Goal: Task Accomplishment & Management: Manage account settings

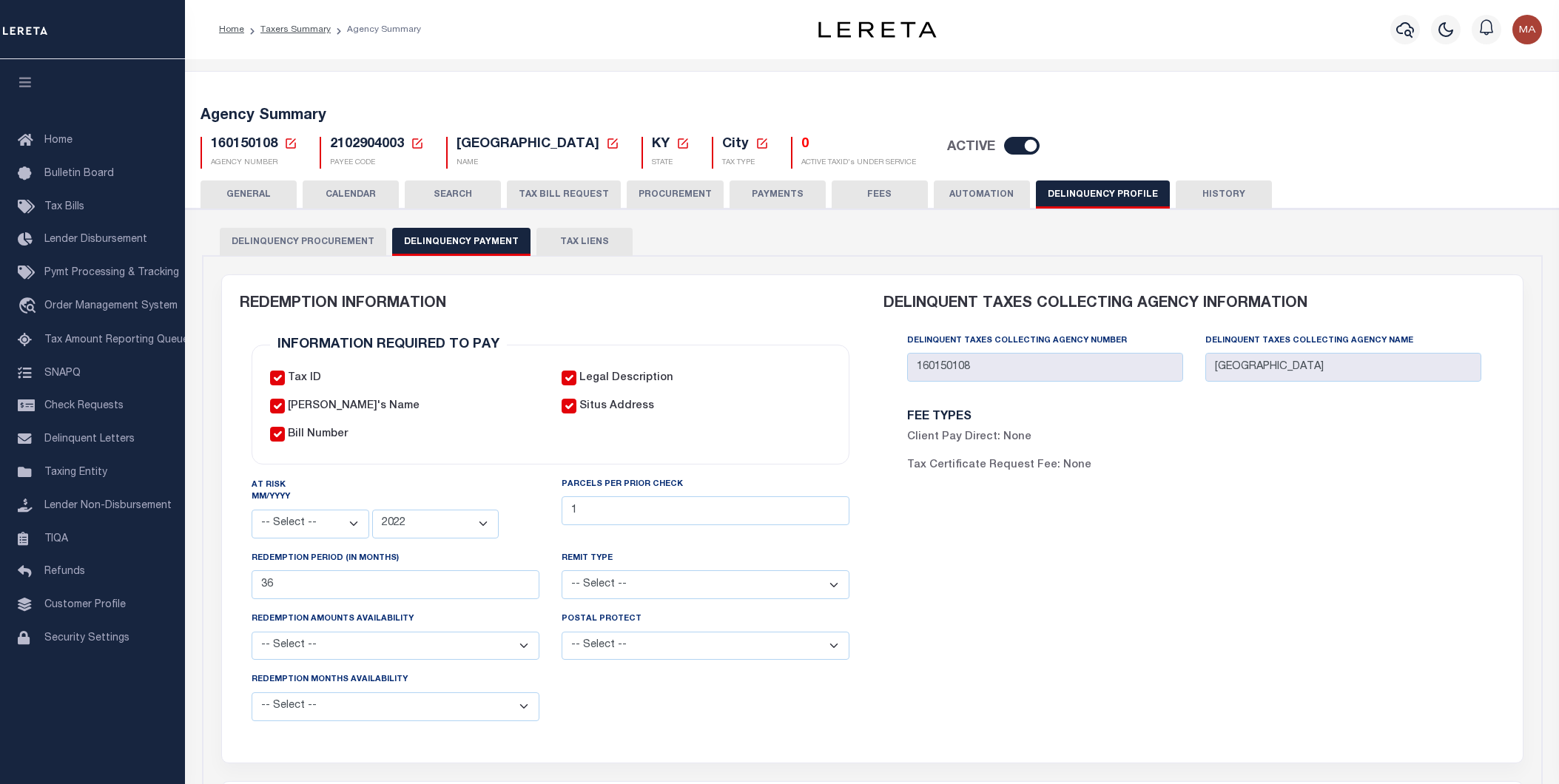
select select
select select "2022"
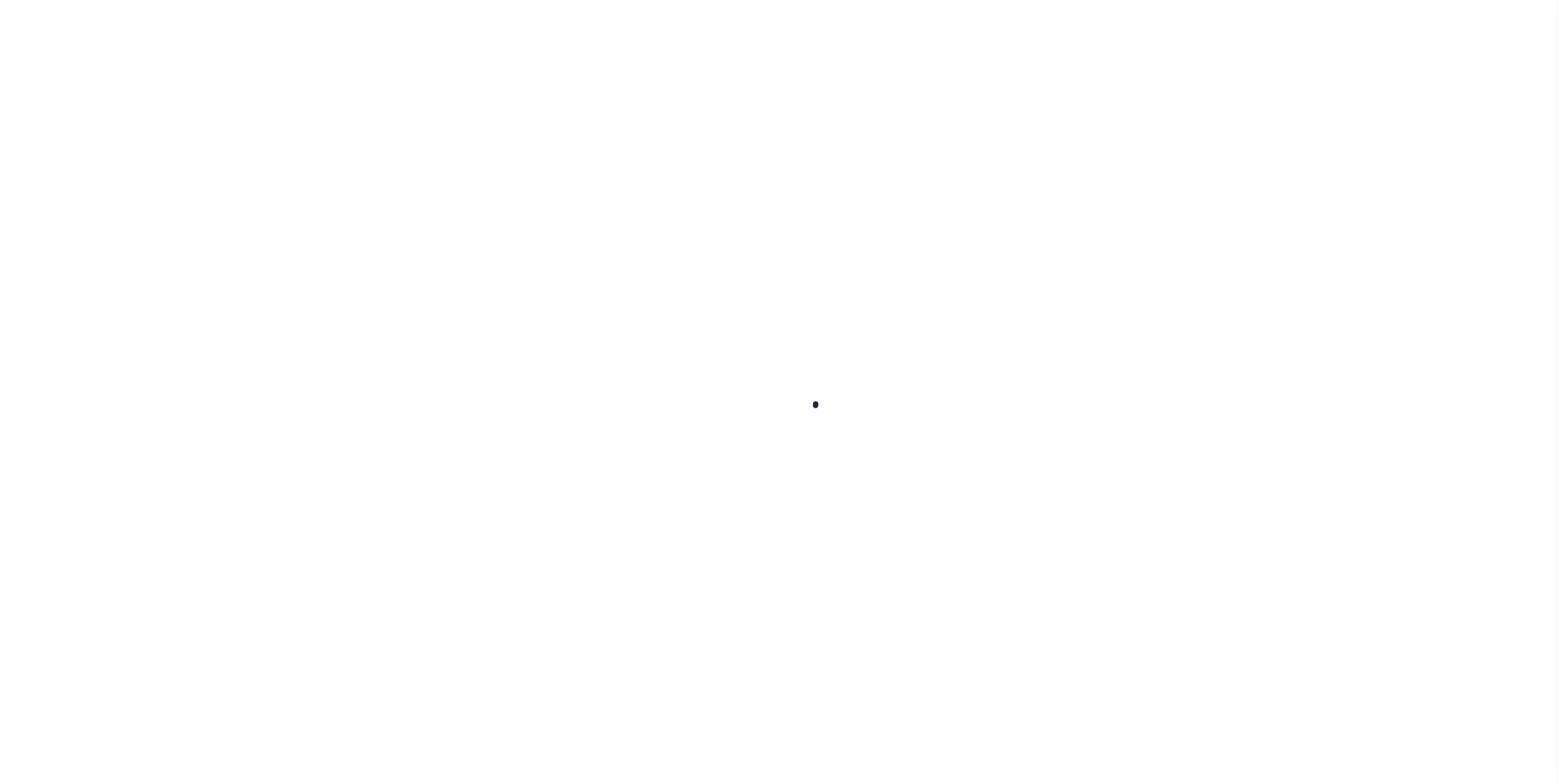
select select
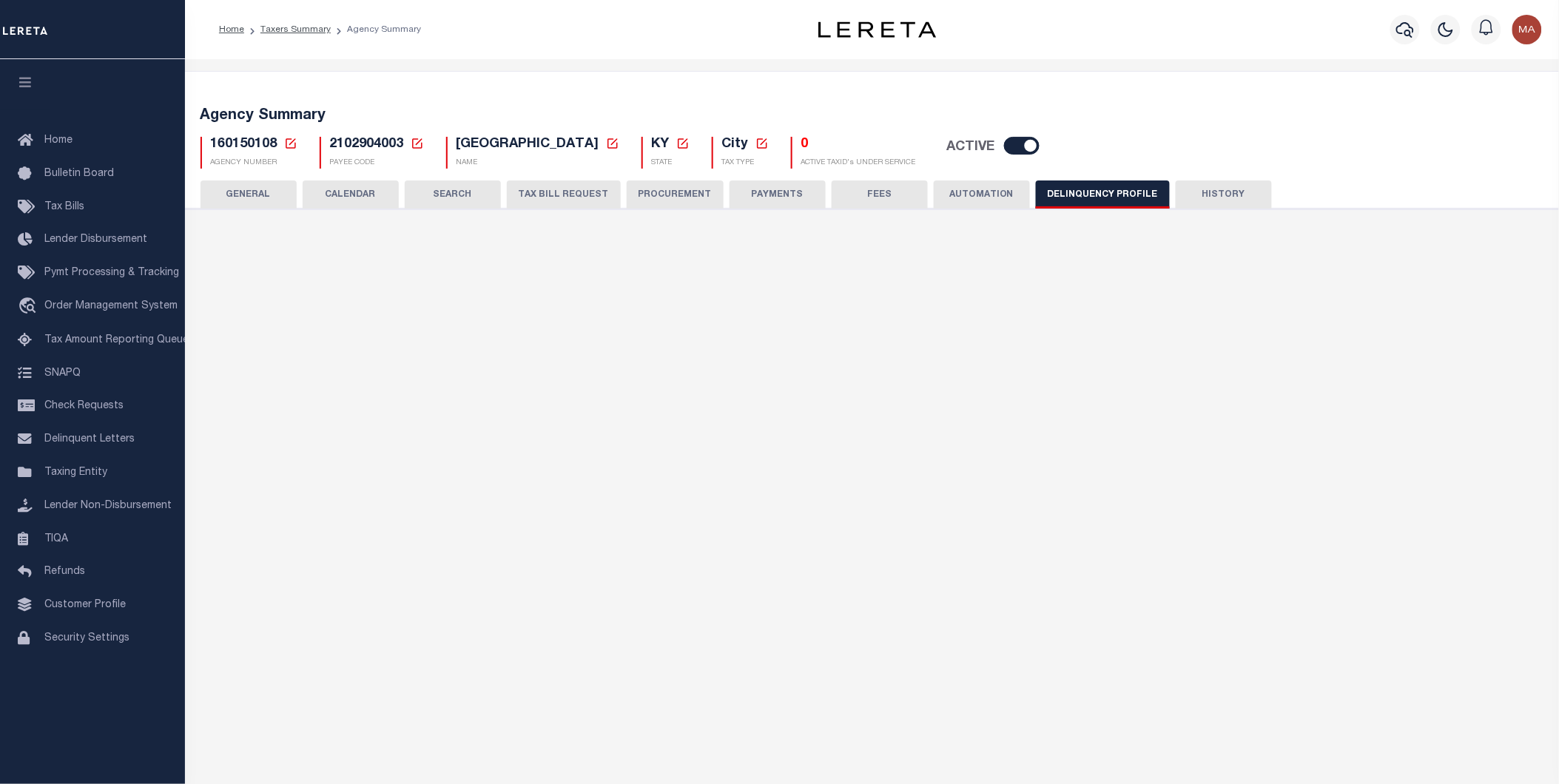
checkbox input "true"
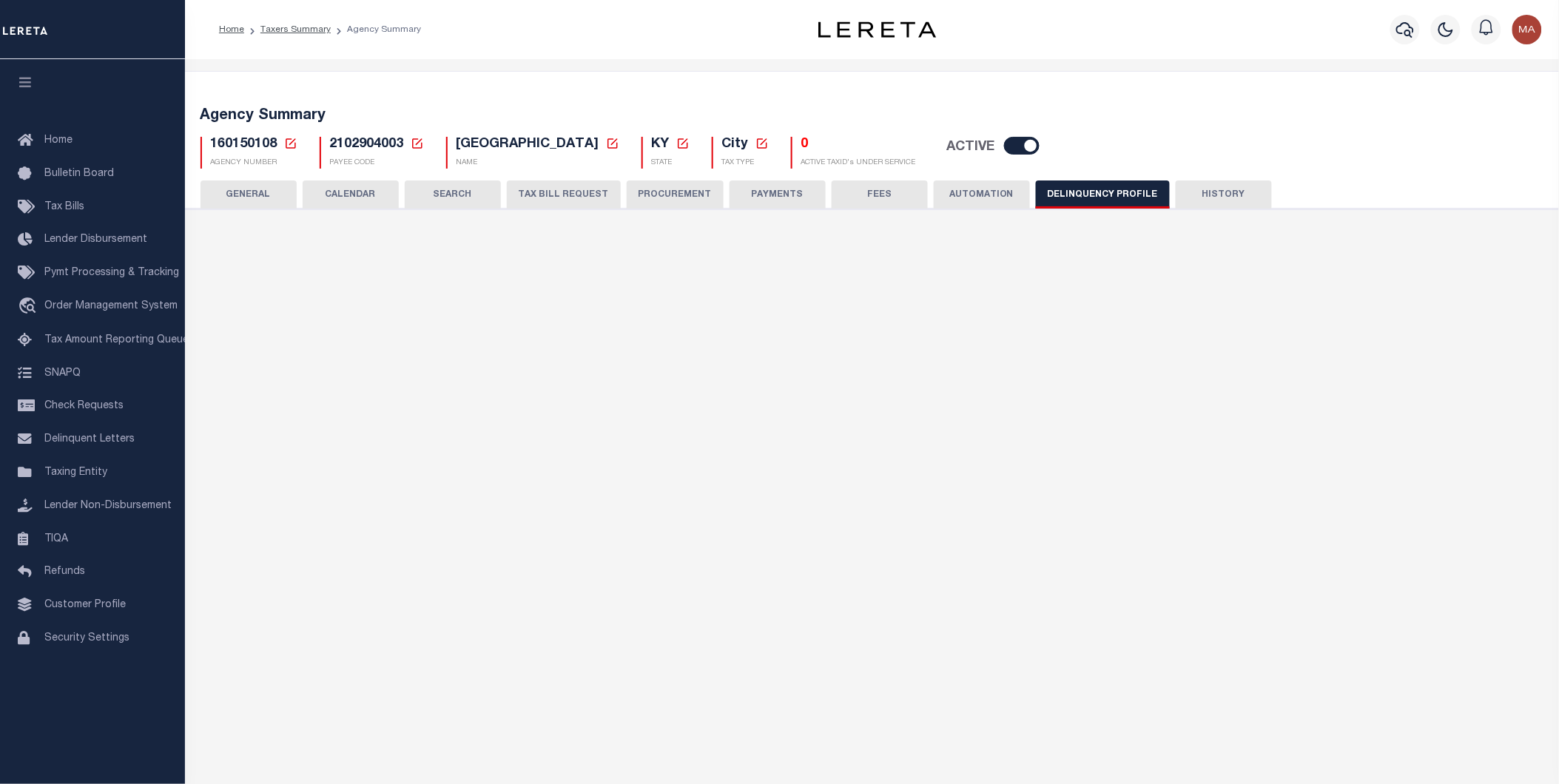
select select
select select "2022"
type input "1"
type input "36"
select select
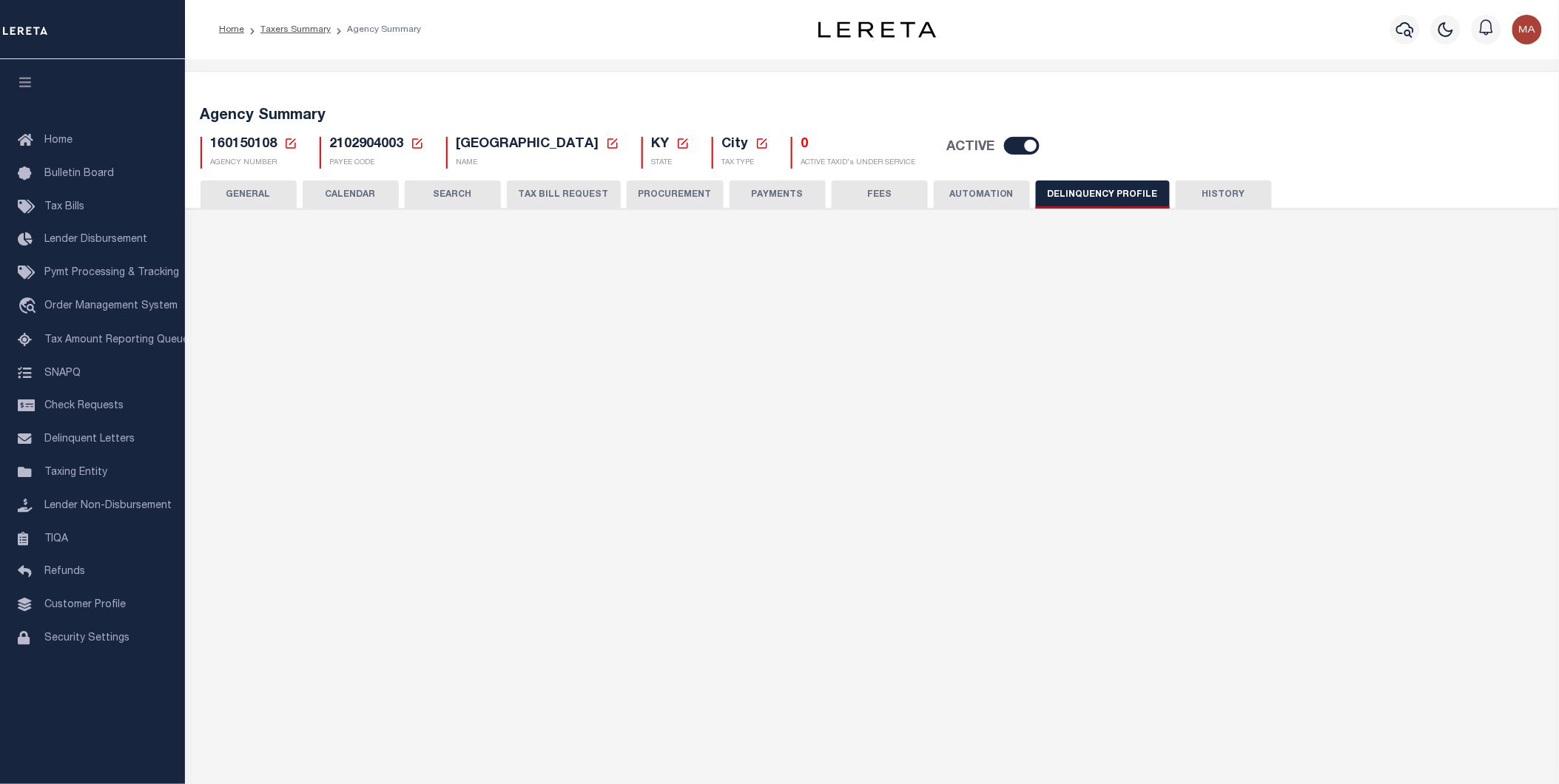
select select
type input "160150108"
type input "HUNTERS HOLLOW CITY"
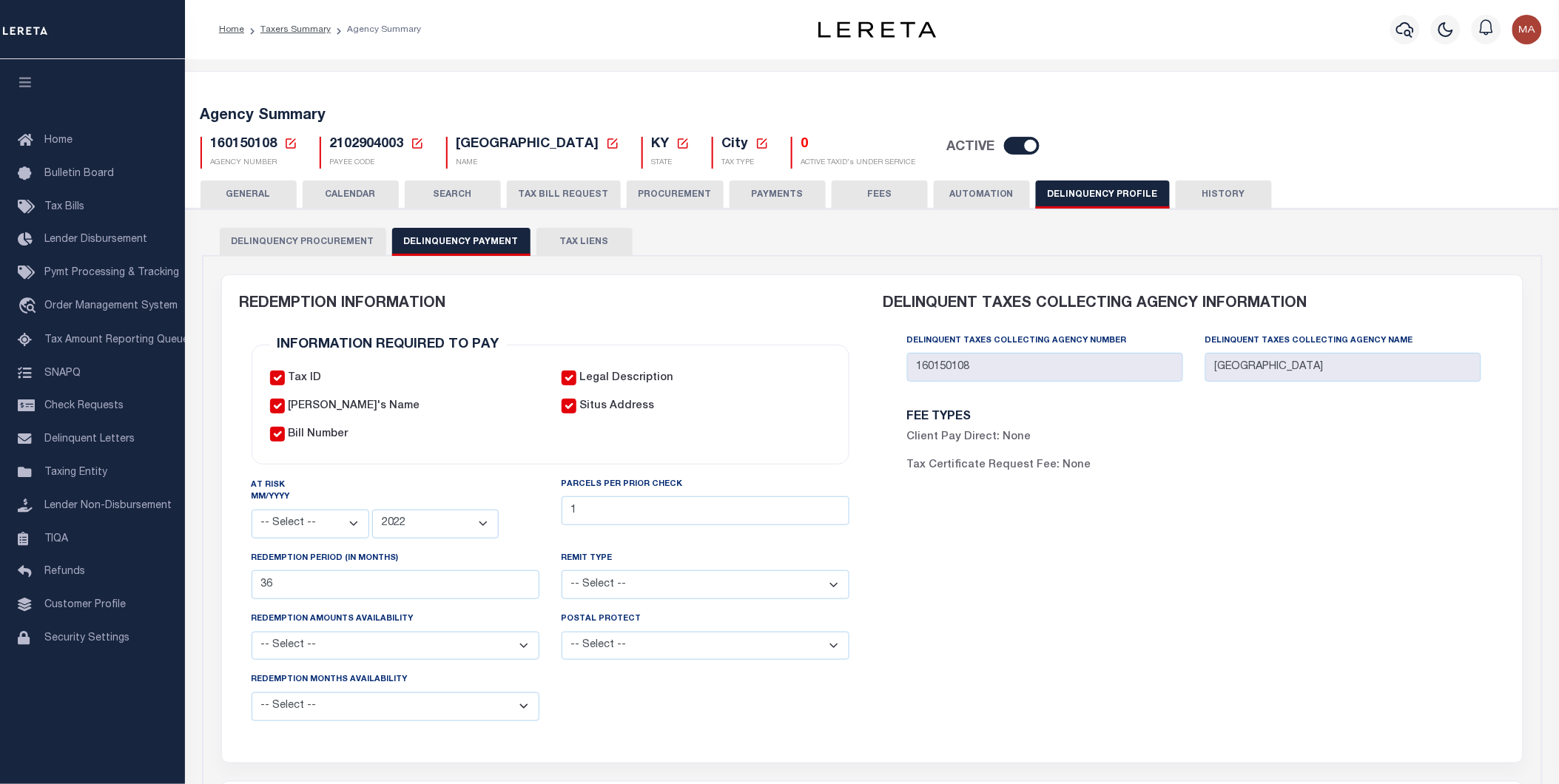
click at [417, 140] on icon at bounding box center [417, 144] width 13 height 13
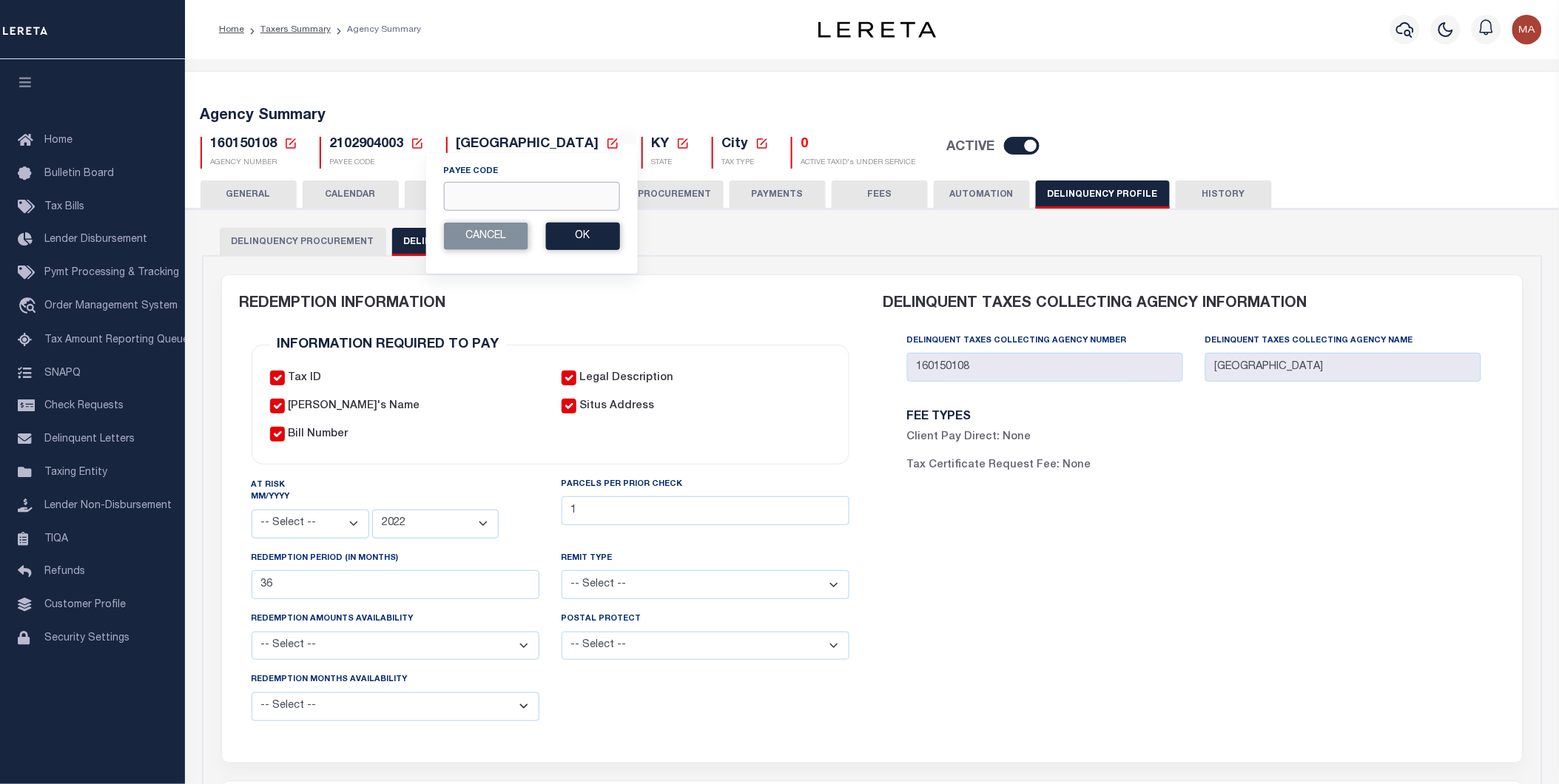
click at [520, 196] on input "Payee Code" at bounding box center [531, 196] width 176 height 29
paste input "4211340000"
type input "4211340000"
click at [585, 241] on button "Ok" at bounding box center [582, 236] width 74 height 28
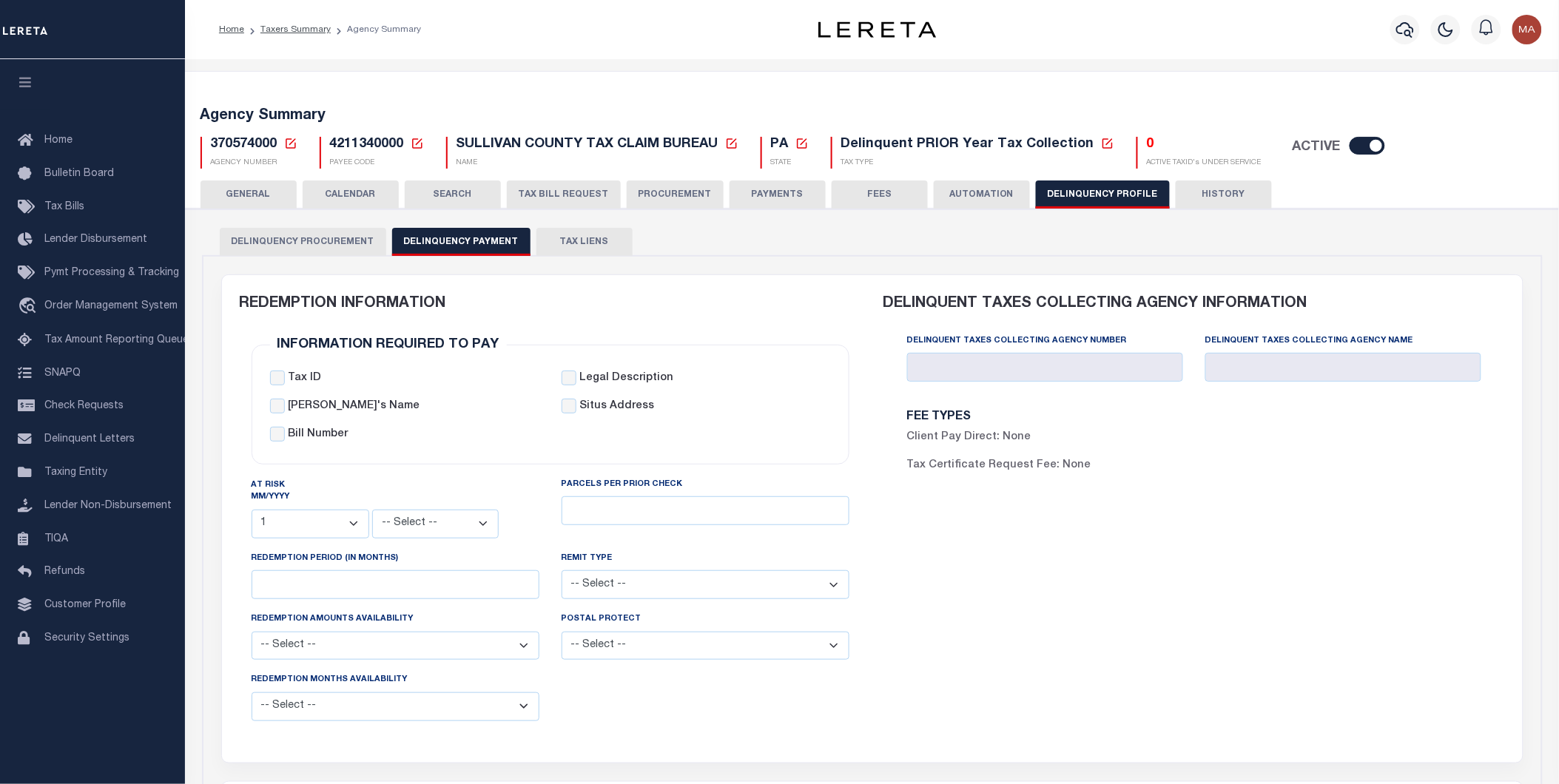
select select
select select "2023"
type input "12"
select select
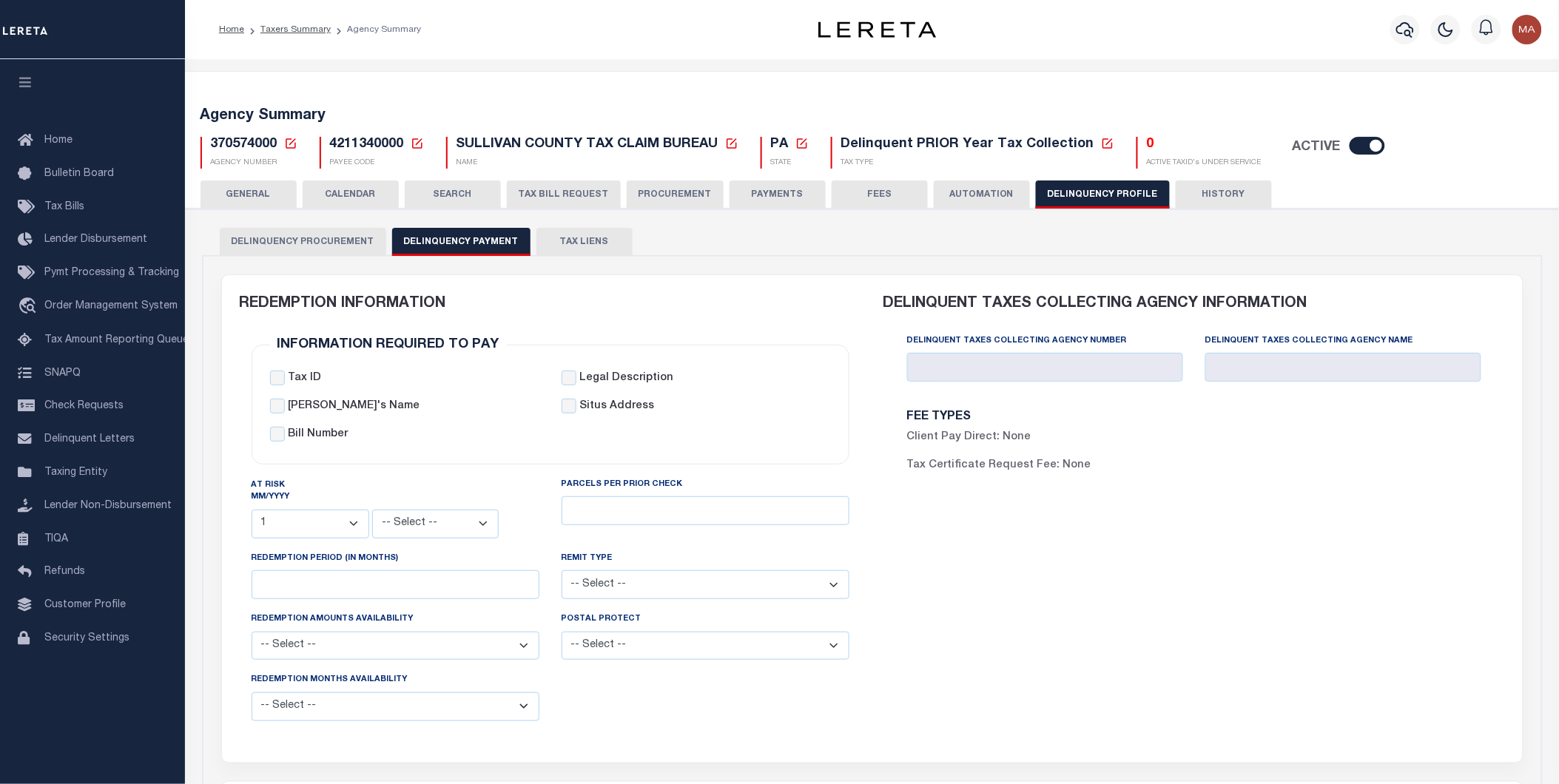
select select
type input "370574000"
type input "SULLIVAN COUNTY TAX CLAIM BUREAU"
click at [412, 138] on icon at bounding box center [417, 143] width 11 height 11
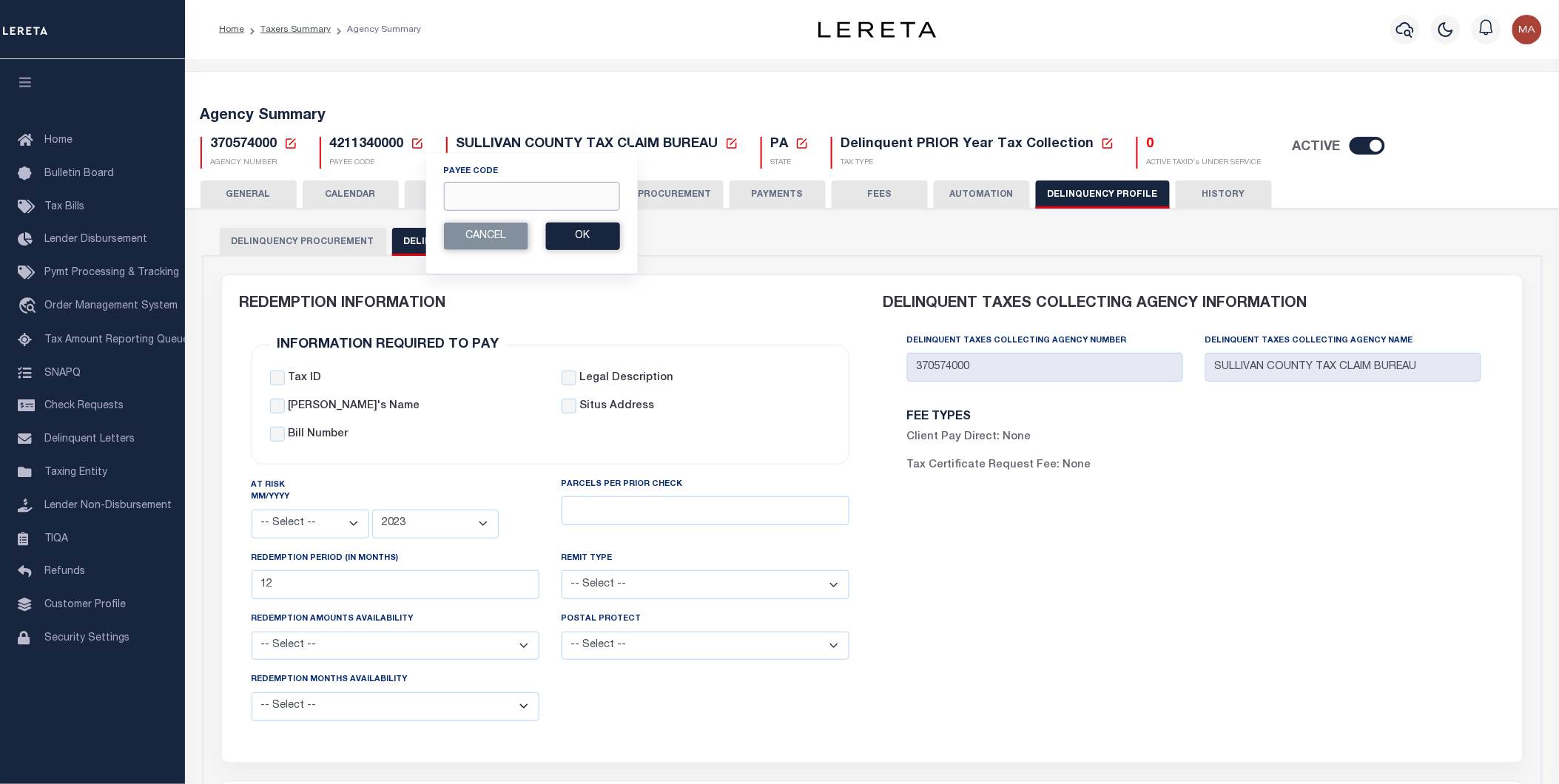
click at [507, 190] on input "Payee Code" at bounding box center [531, 196] width 176 height 29
paste input "4810180000"
type input "4810180000"
click at [592, 239] on button "Ok" at bounding box center [582, 236] width 74 height 28
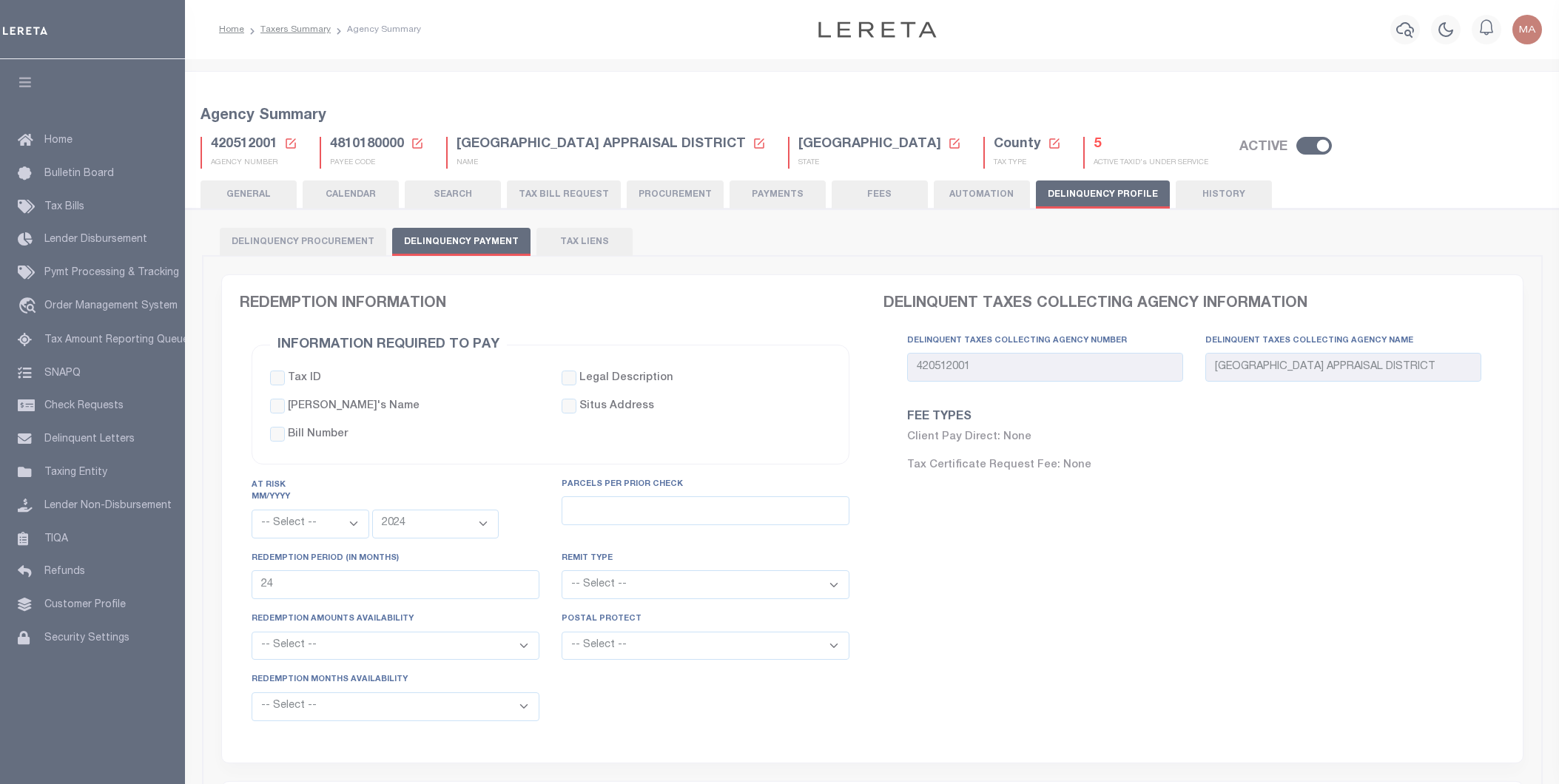
select select
select select "2024"
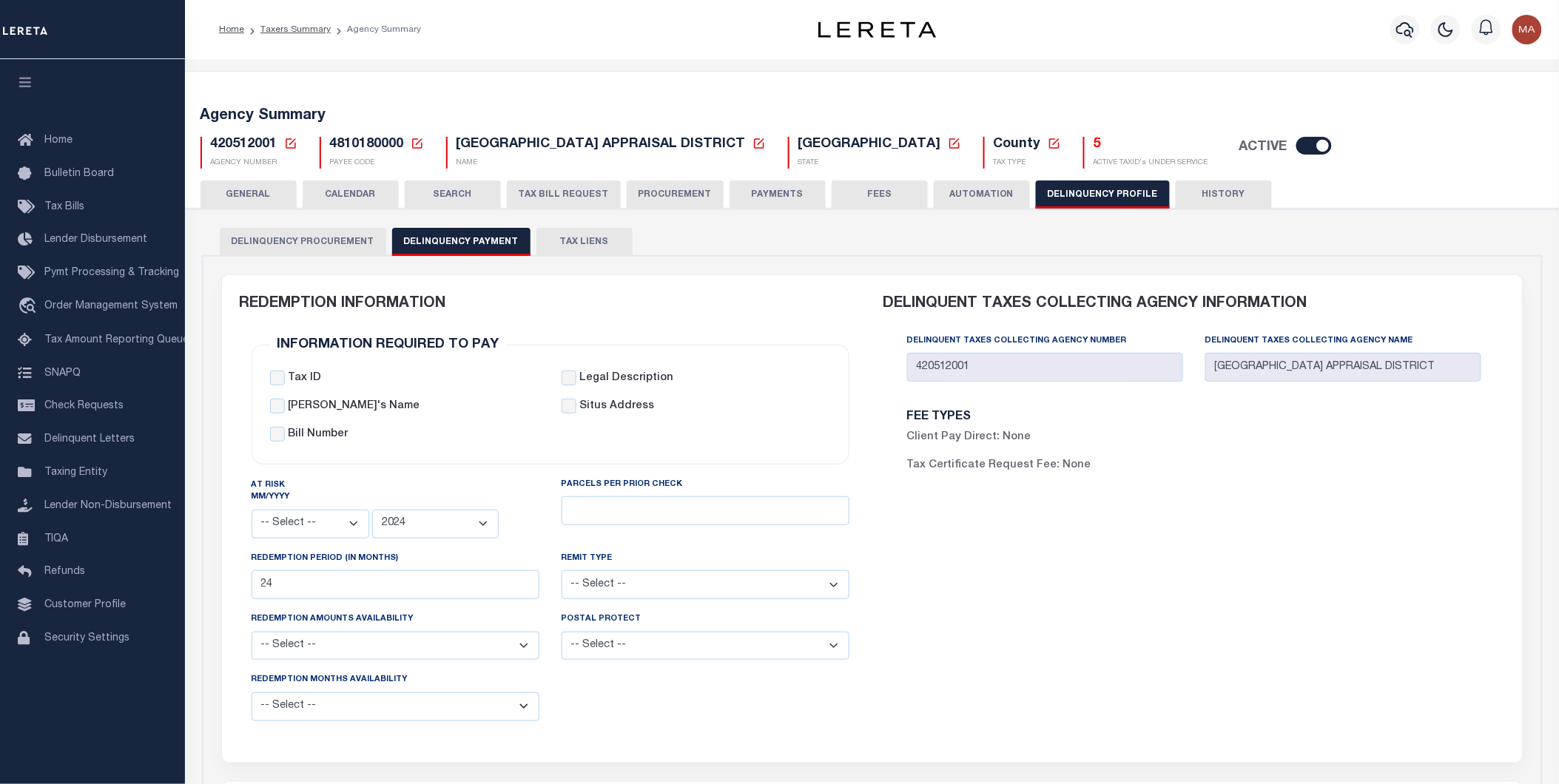
click at [414, 142] on icon at bounding box center [417, 144] width 13 height 13
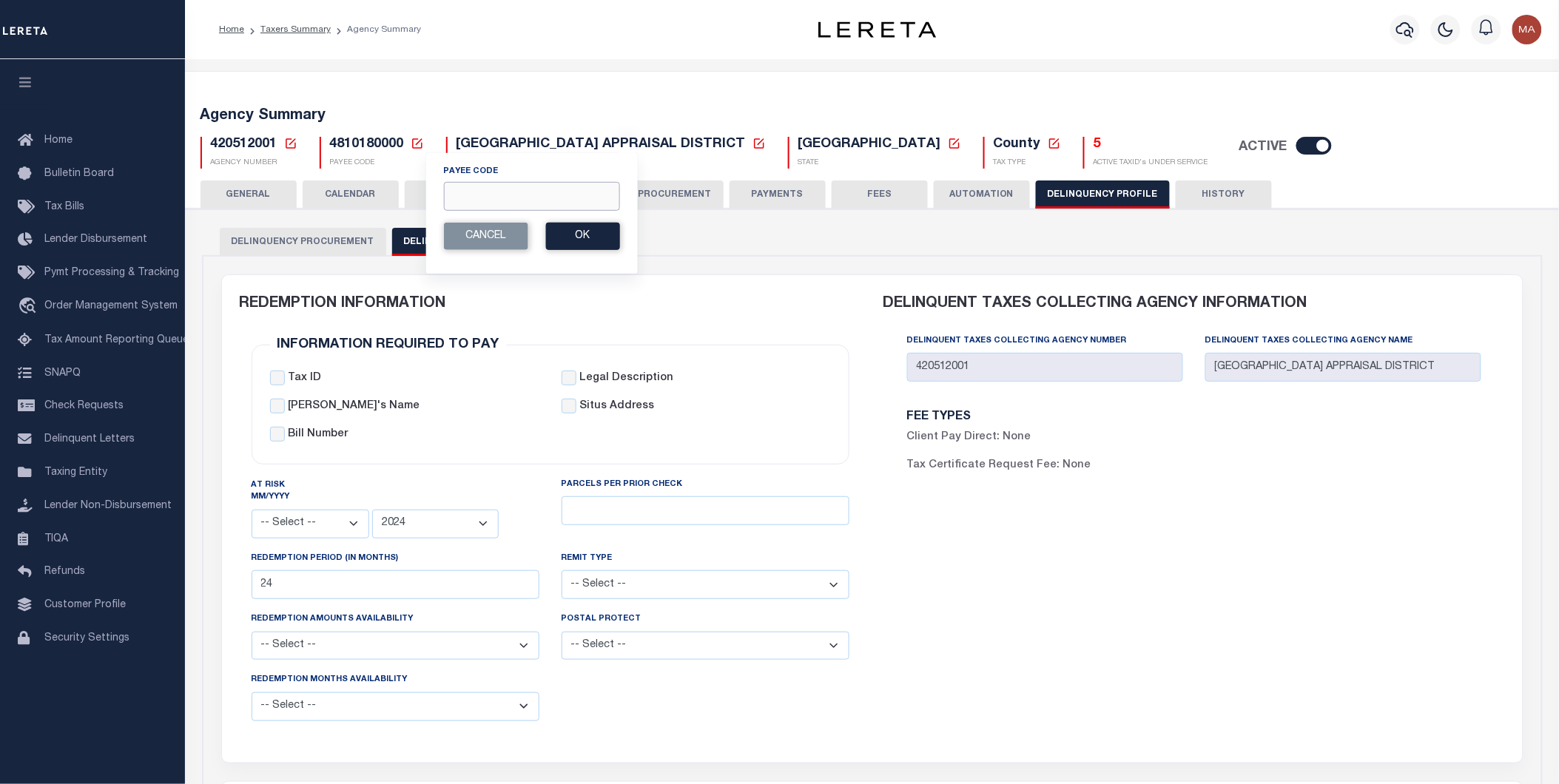
click at [477, 194] on input "Payee Code" at bounding box center [531, 196] width 176 height 29
paste input "2102904003"
type input "2102904003"
click at [580, 235] on button "Ok" at bounding box center [582, 236] width 74 height 28
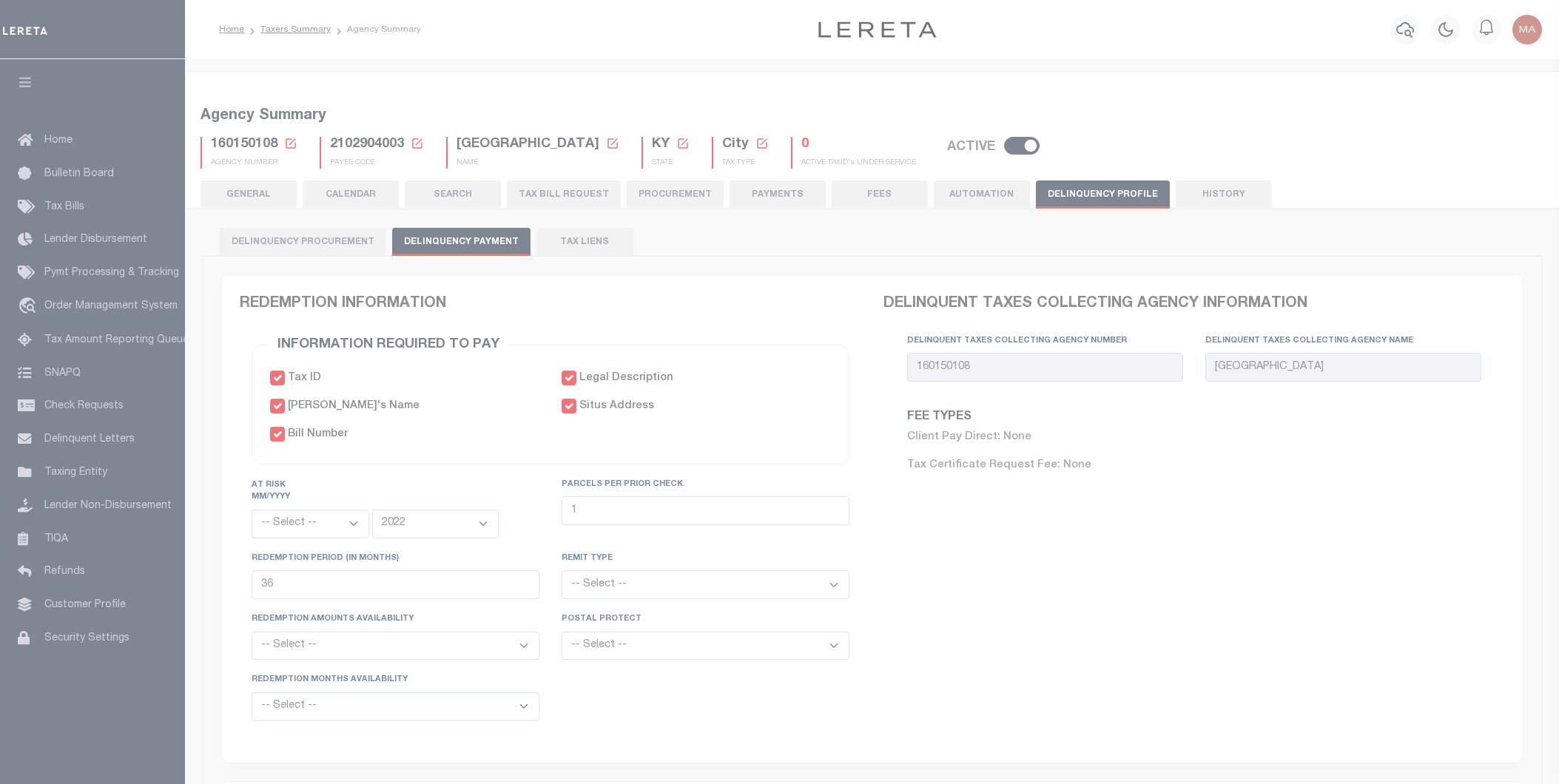
select select
select select "2022"
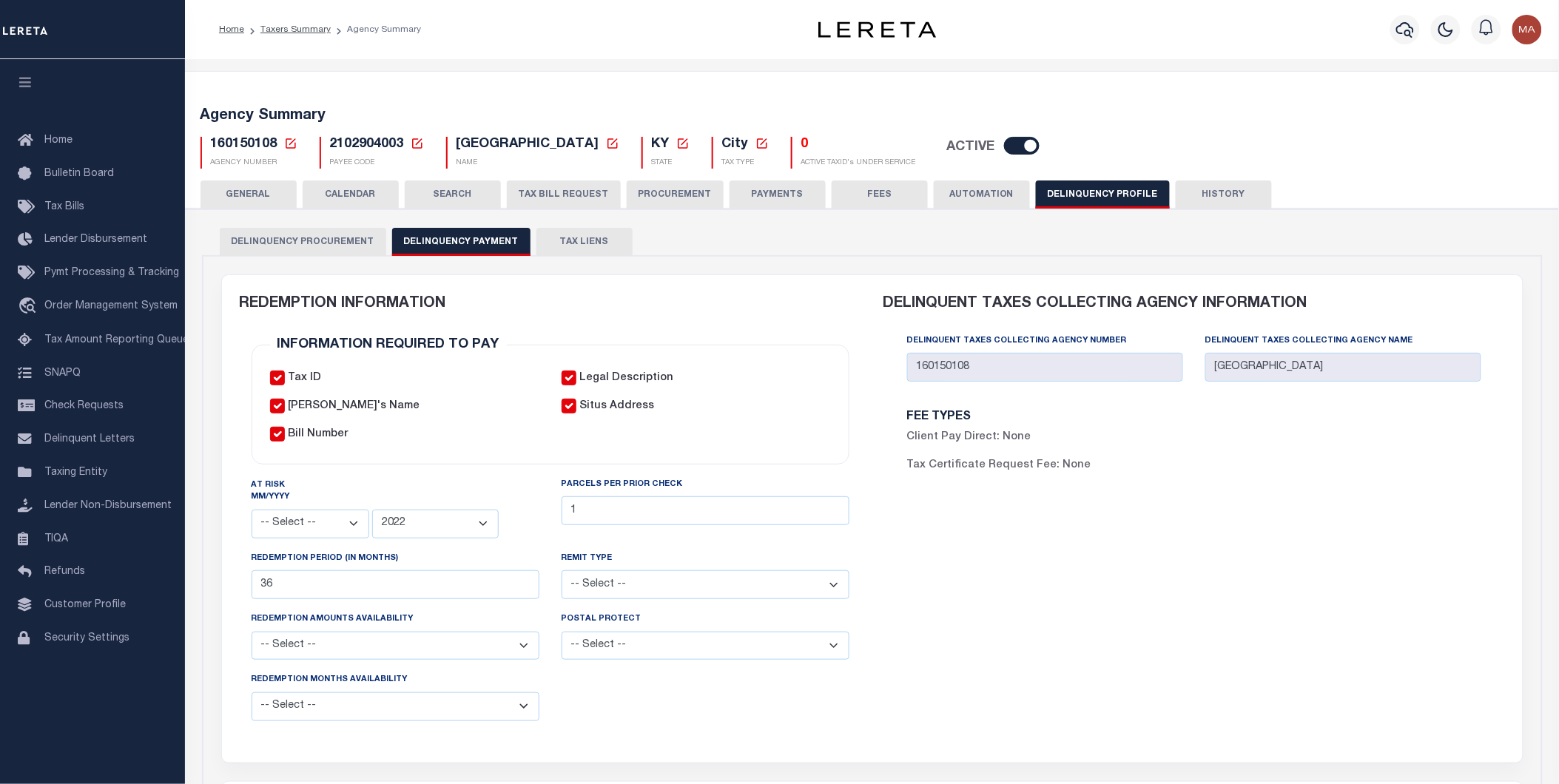
click at [415, 145] on icon at bounding box center [417, 144] width 13 height 13
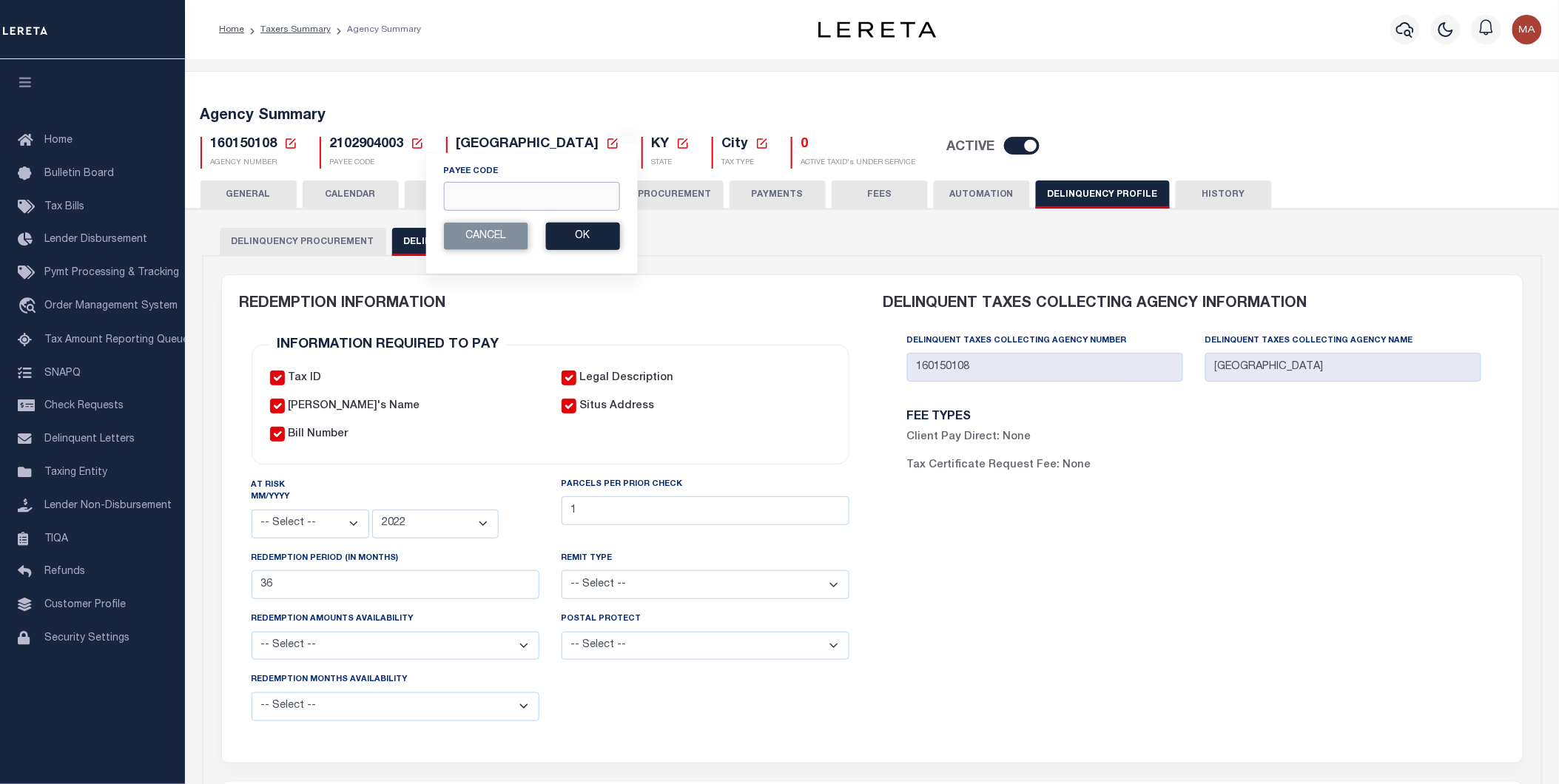
click at [485, 197] on input "Payee Code" at bounding box center [531, 196] width 176 height 29
paste input "4608300000"
type input "4608300000"
click at [592, 240] on button "Ok" at bounding box center [582, 236] width 74 height 28
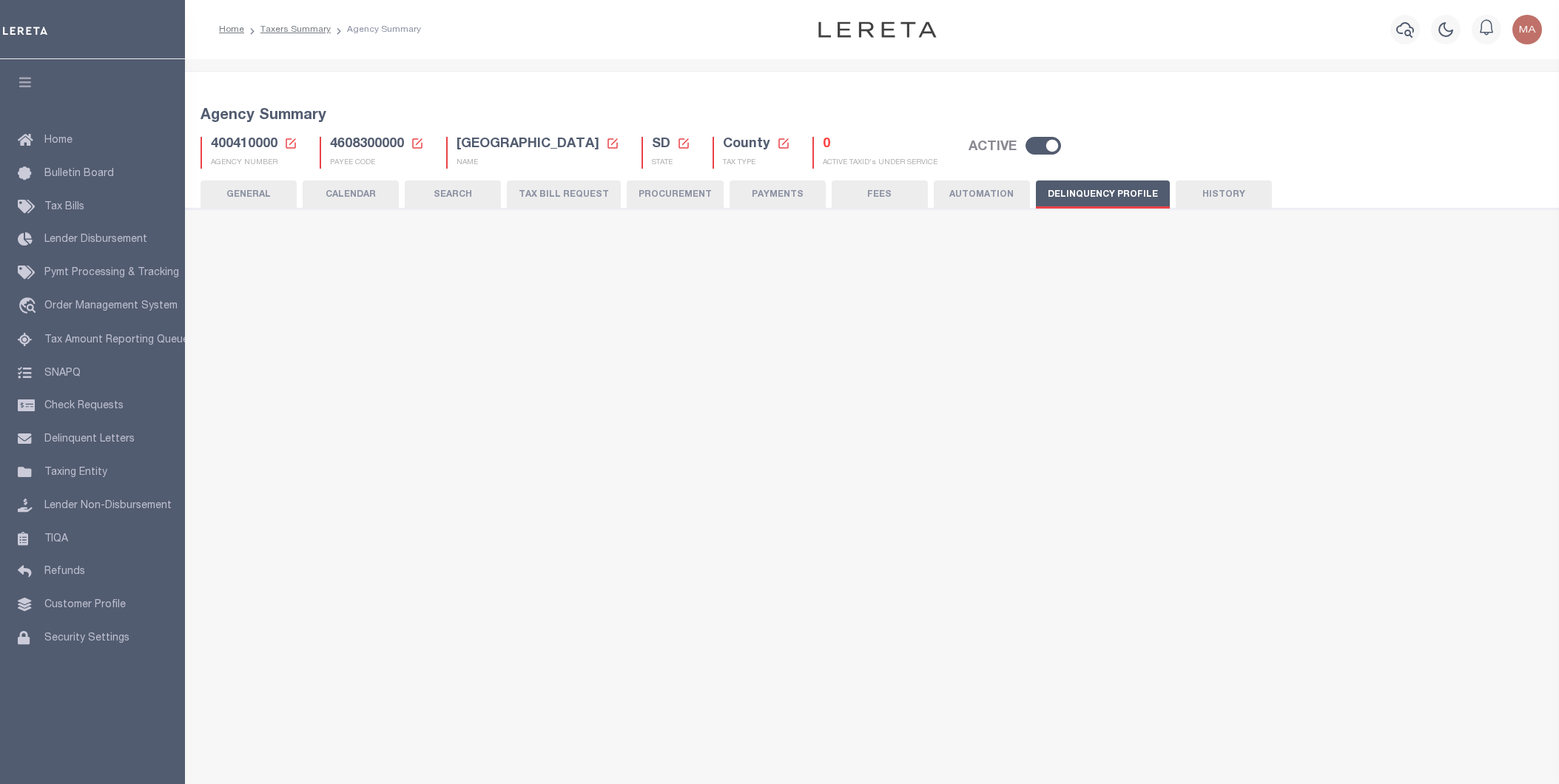
select select
select select "2023"
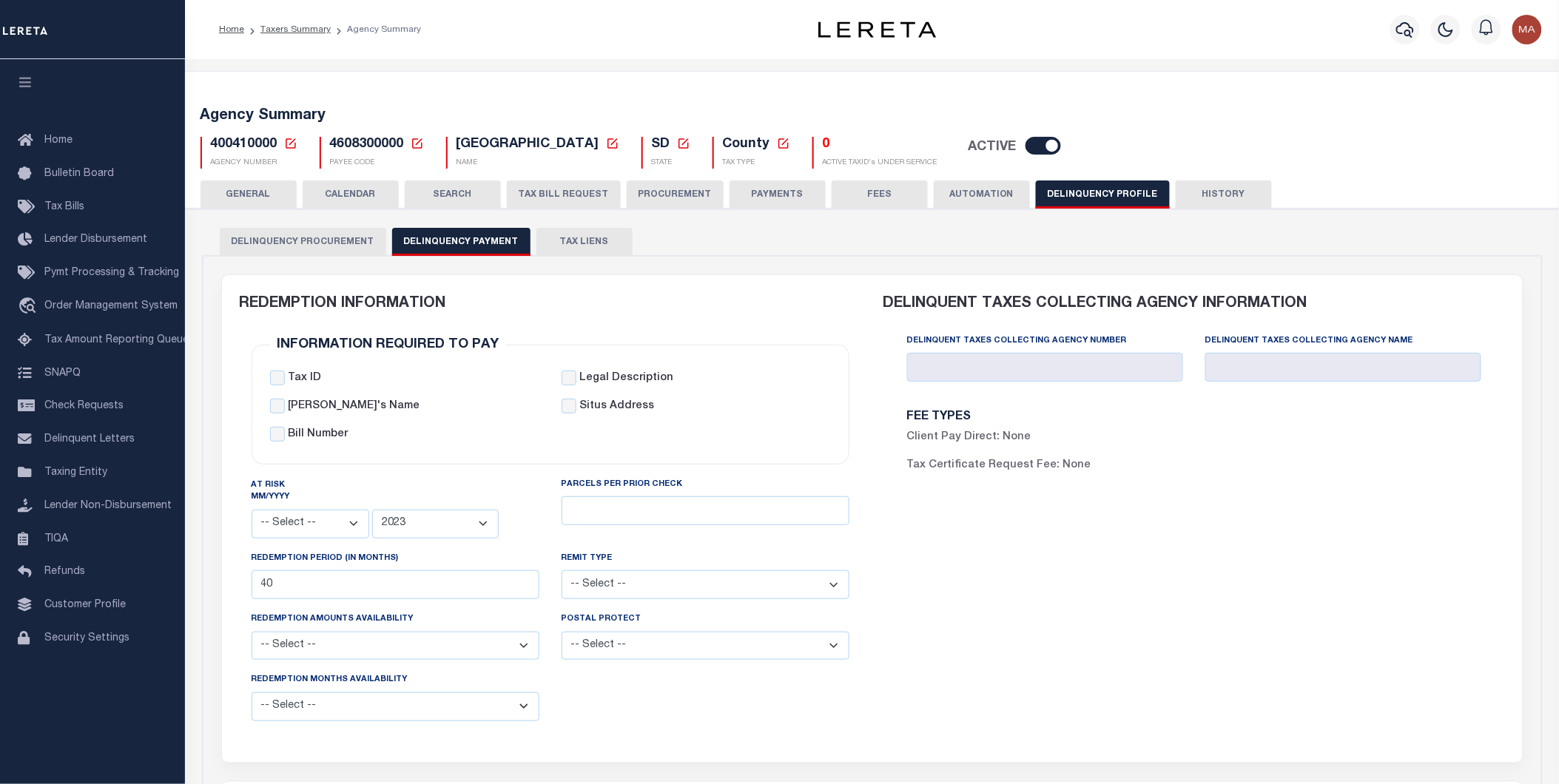
click at [414, 141] on icon at bounding box center [417, 144] width 13 height 13
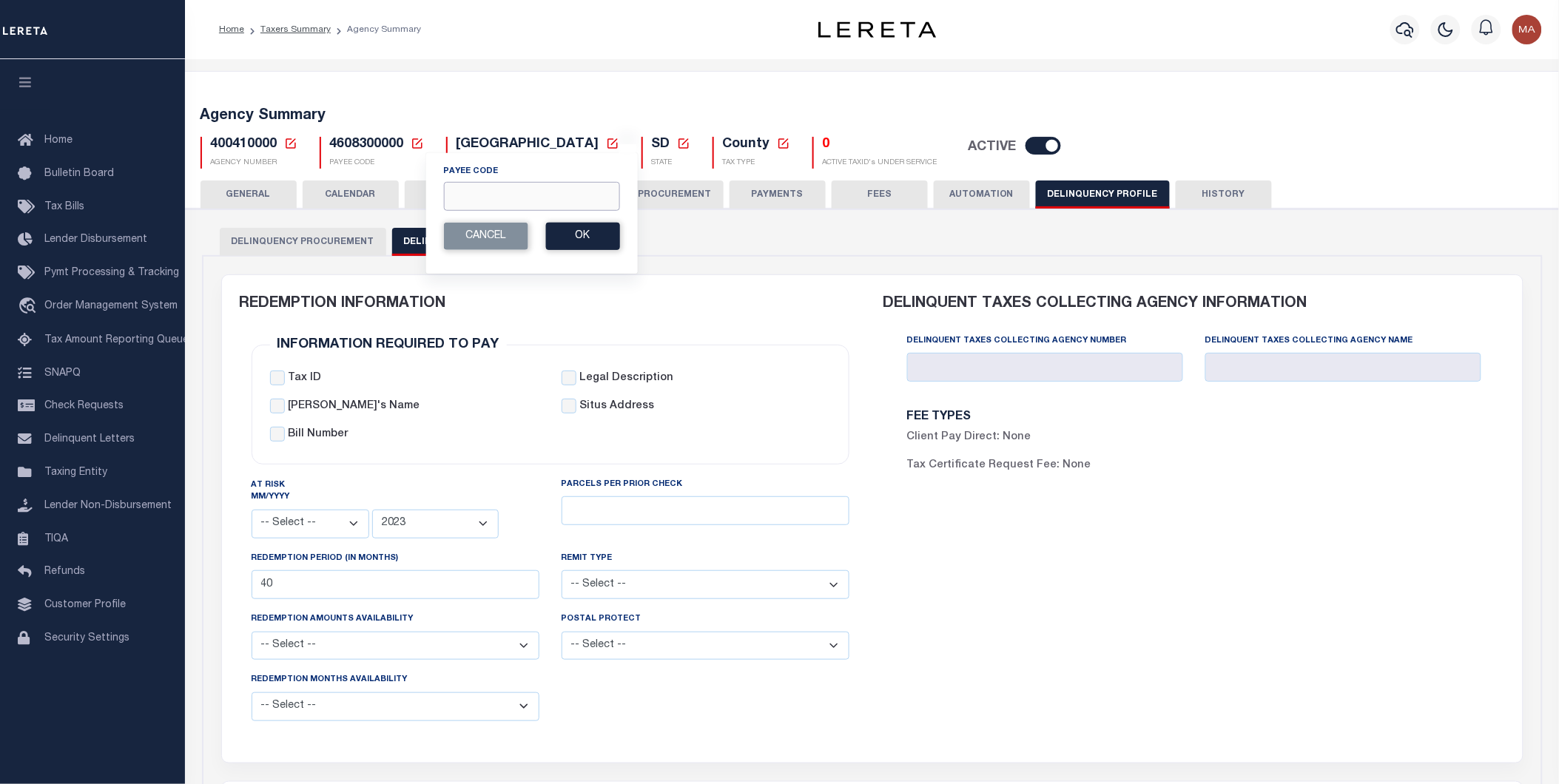
click at [468, 196] on input "Payee Code" at bounding box center [531, 196] width 176 height 29
paste input "4802380001"
type input "4802380001"
click at [600, 231] on button "Ok" at bounding box center [582, 236] width 74 height 28
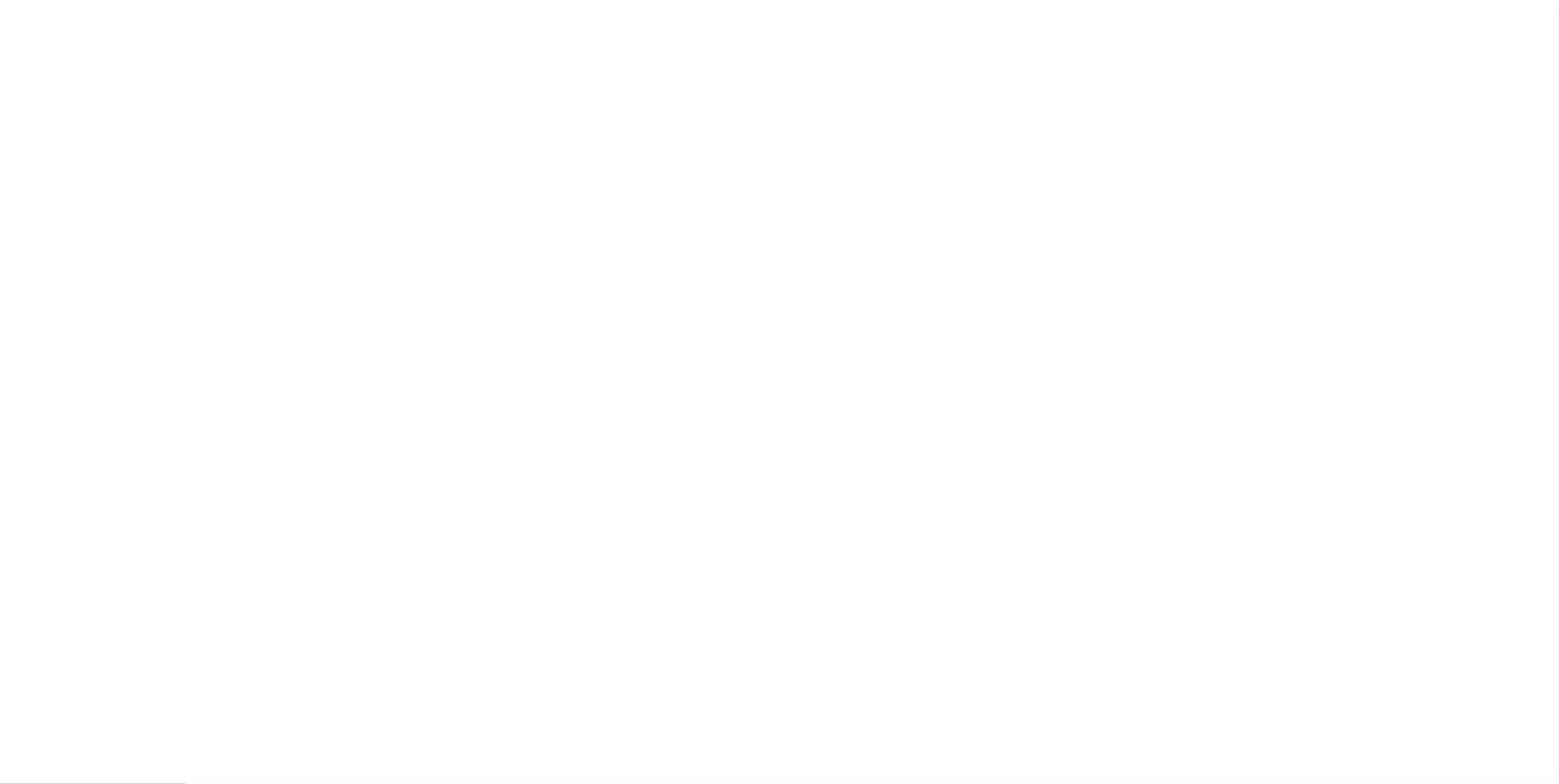
select select
select select "2024"
type input "24"
select select
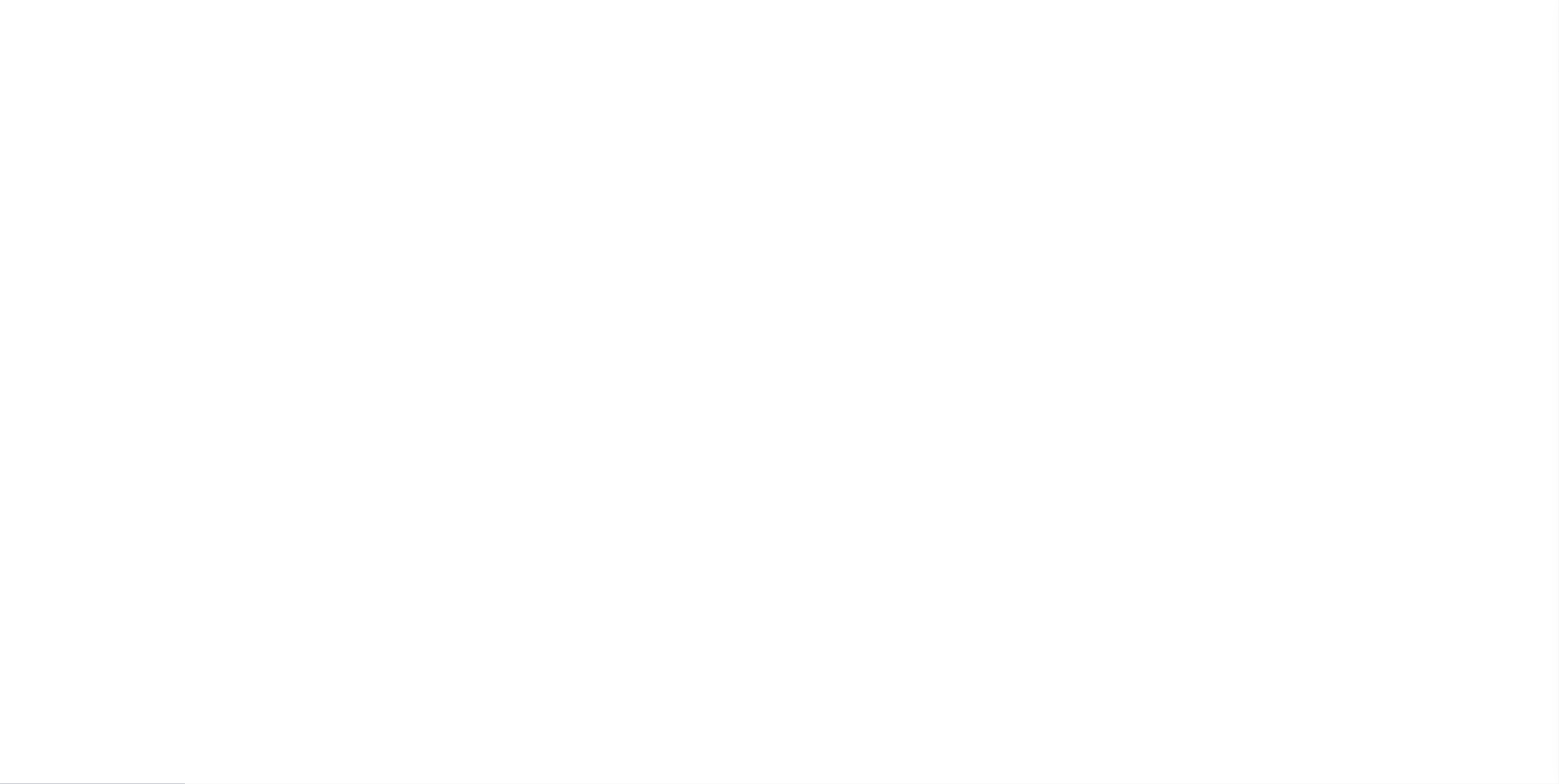
select select
type input "420122001"
type input "BAYLOR COUNTY APPRAISAL DISTRICT"
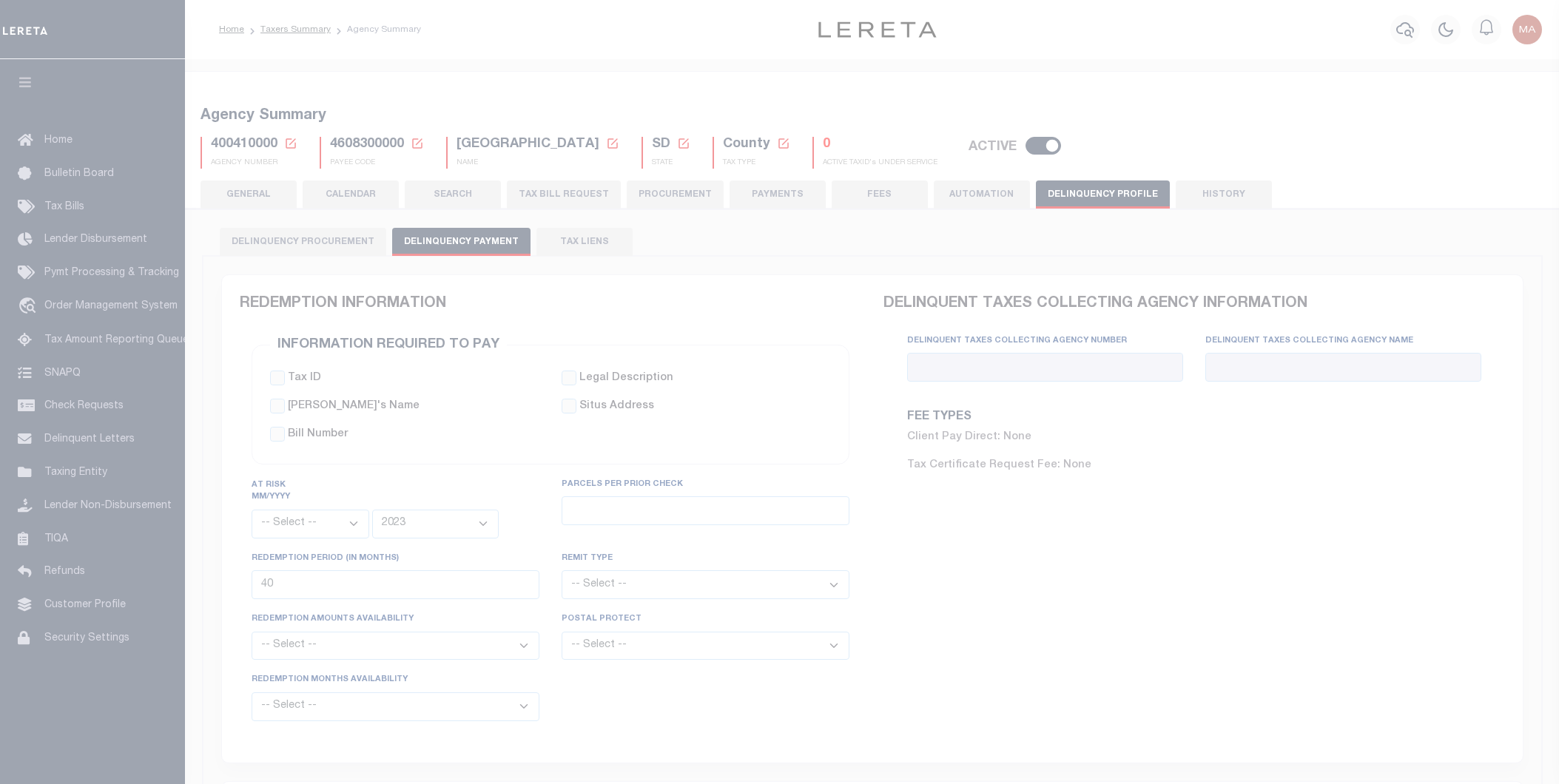
select select
select select "2023"
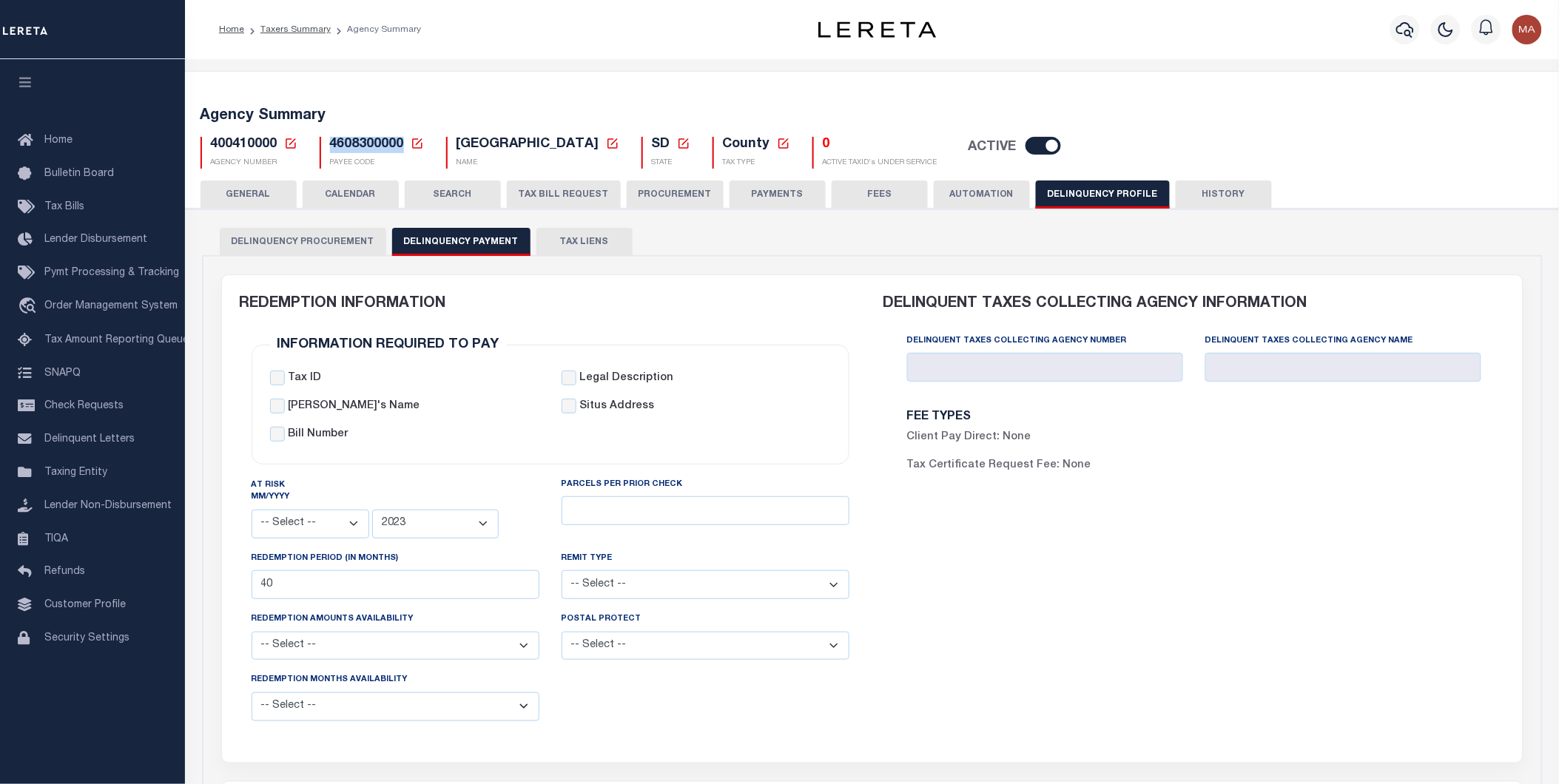
drag, startPoint x: 401, startPoint y: 148, endPoint x: 326, endPoint y: 143, distance: 75.2
click at [326, 143] on div "4608300000 Payee Code 4802380001 Cancel Ok" at bounding box center [372, 153] width 104 height 32
copy span "4608300000"
click at [412, 144] on icon at bounding box center [417, 143] width 11 height 11
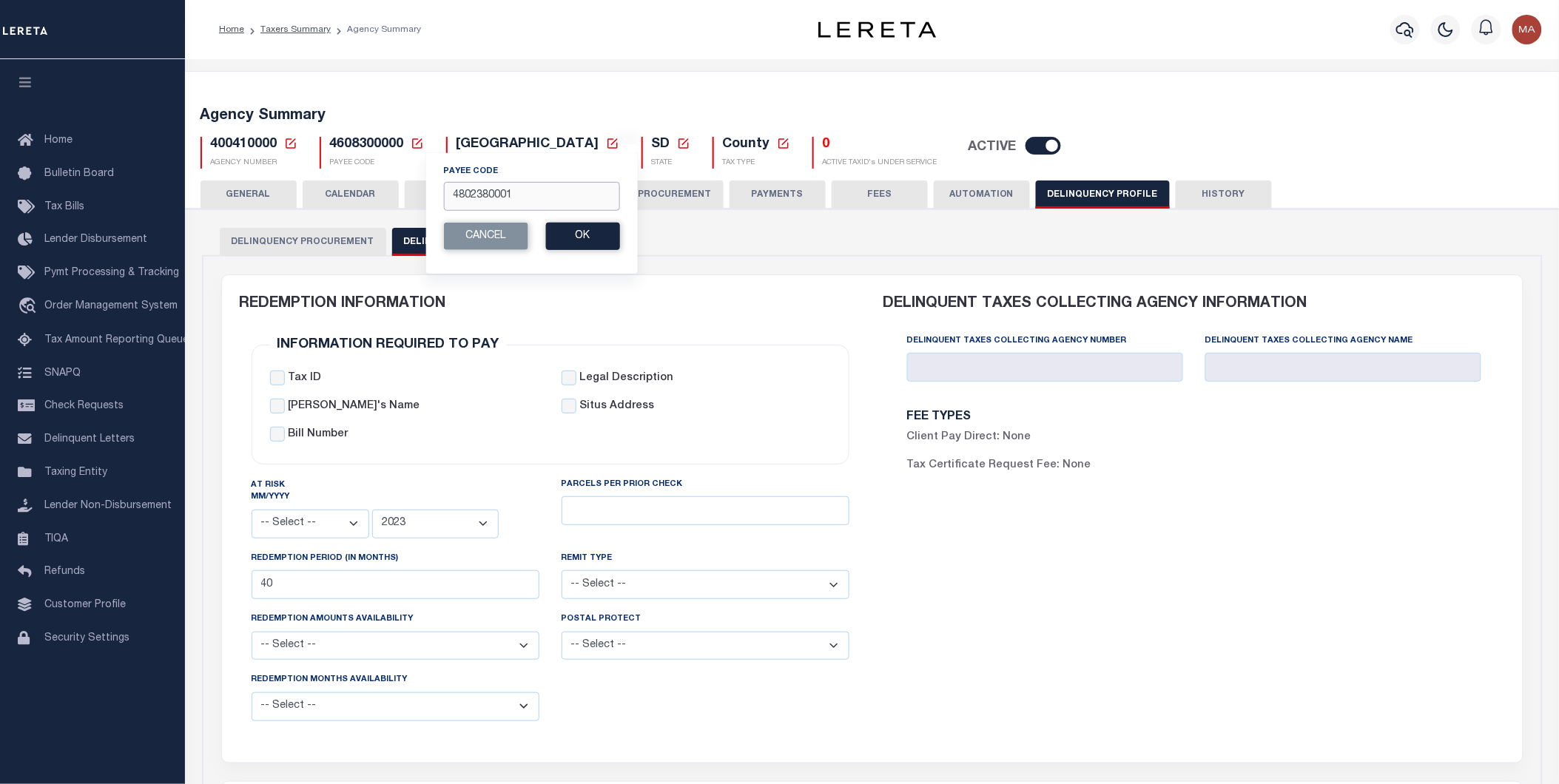
drag, startPoint x: 531, startPoint y: 203, endPoint x: 442, endPoint y: 201, distance: 89.0
click at [443, 201] on input "4802380001" at bounding box center [531, 196] width 176 height 29
paste input "5501704"
type input "5501704001"
click at [597, 238] on button "Ok" at bounding box center [582, 236] width 74 height 28
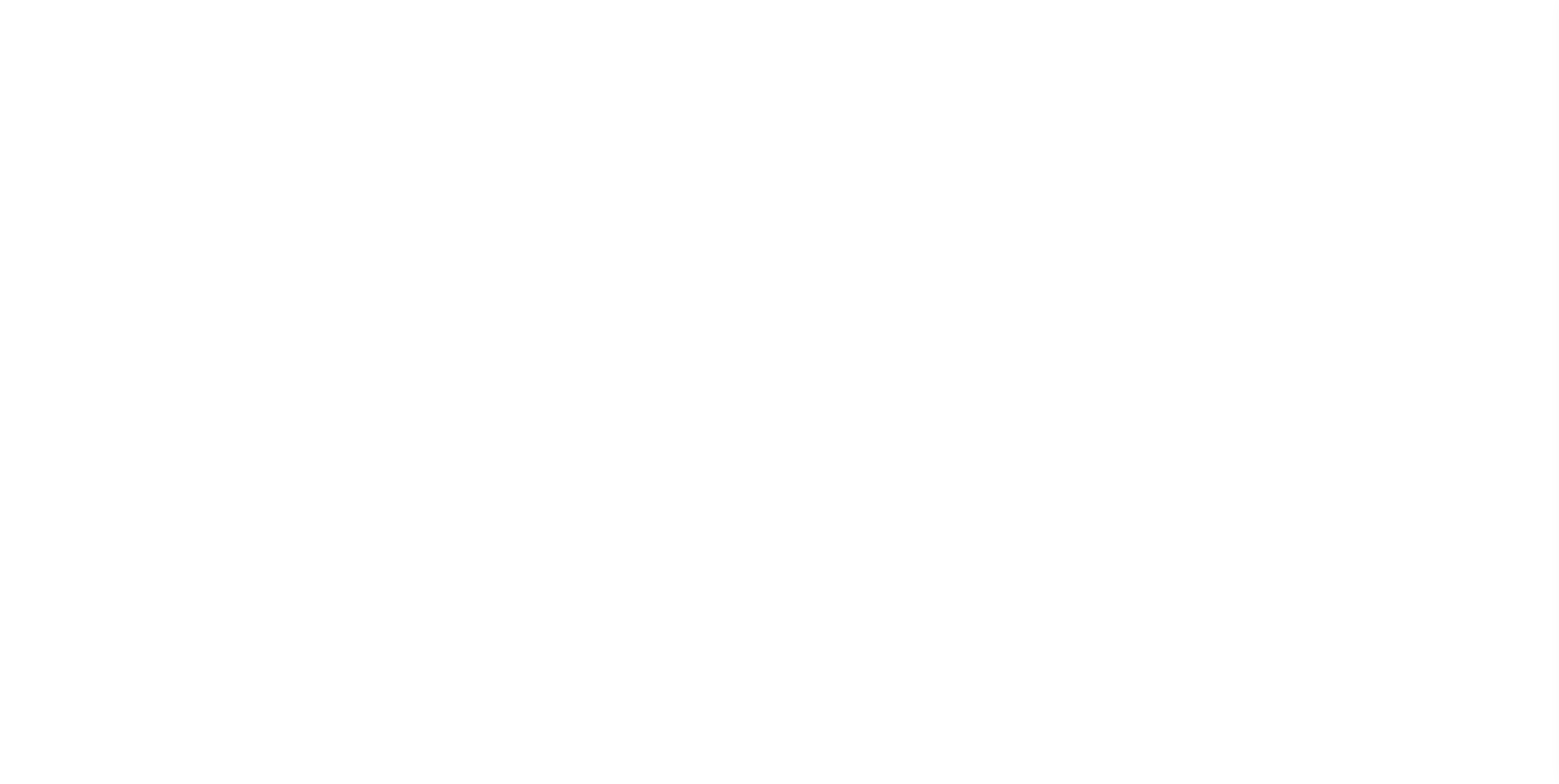
select select
select select "2023"
type input "1"
type input "24"
select select
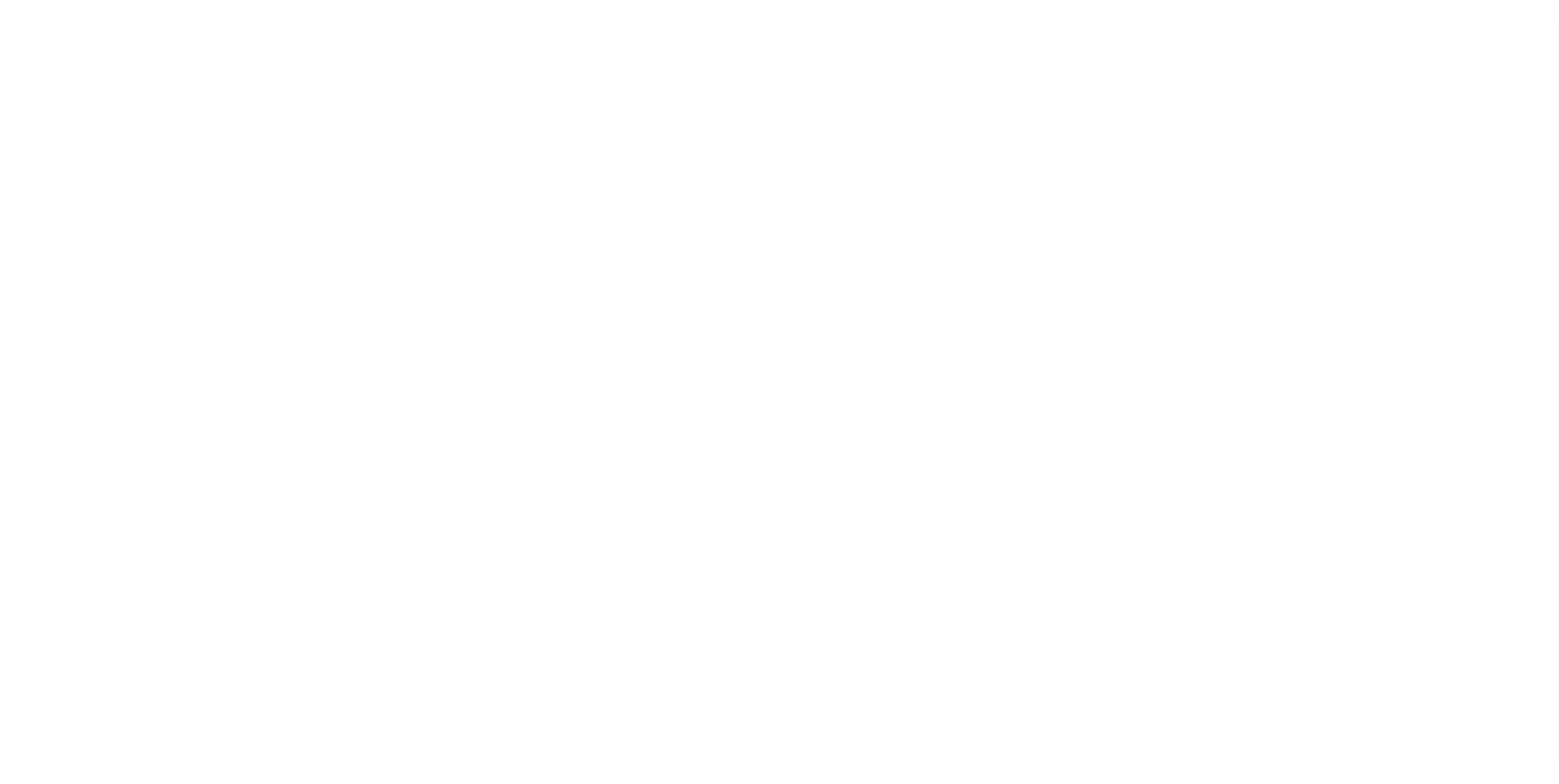
select select
type input "480090050"
type input "CHIPPEWA COUNTY (2ND INSTALL)"
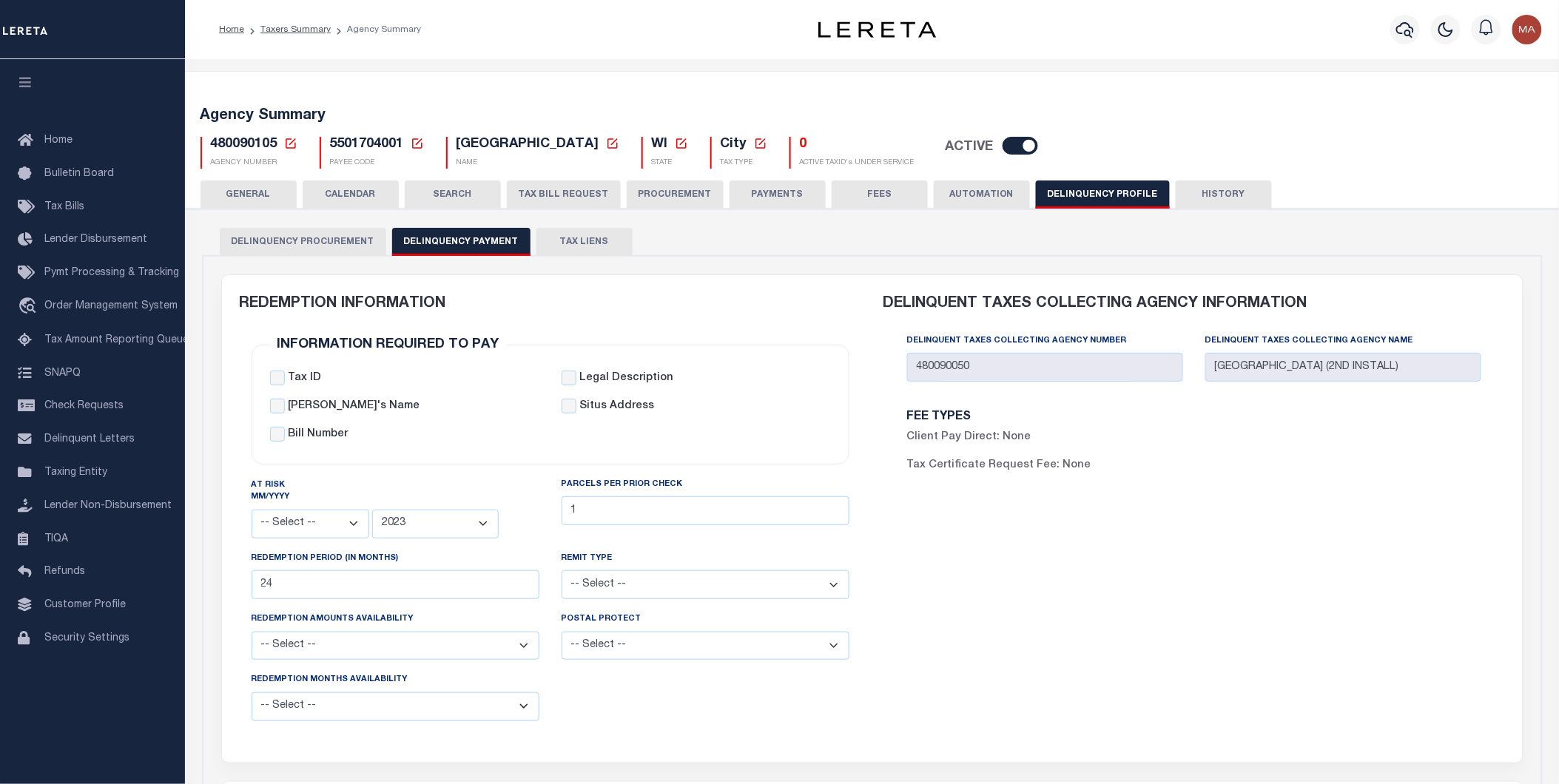
drag, startPoint x: 410, startPoint y: 138, endPoint x: 417, endPoint y: 145, distance: 9.9
click at [411, 138] on icon at bounding box center [417, 144] width 13 height 13
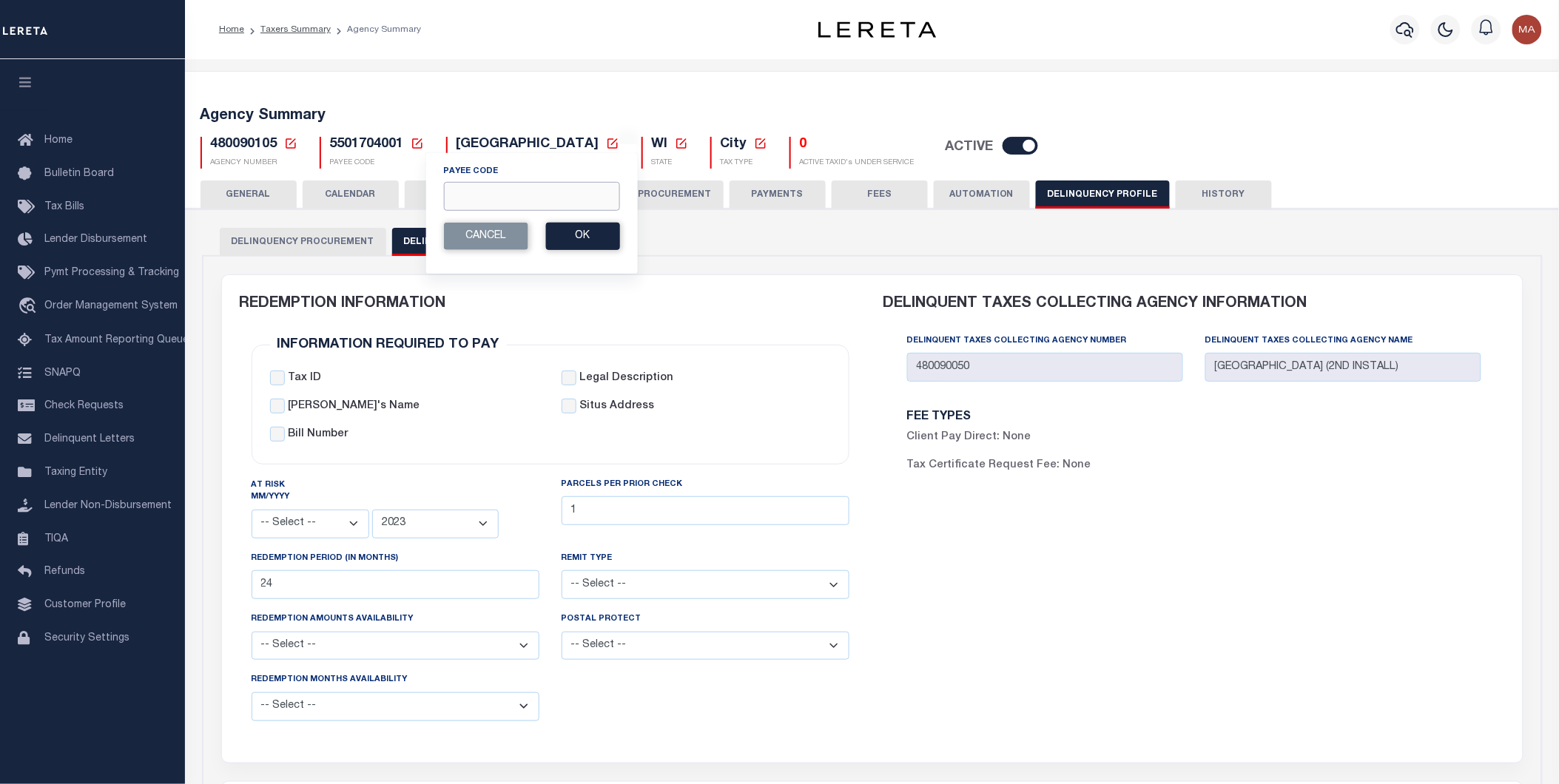
click at [492, 195] on input "Payee Code" at bounding box center [531, 196] width 176 height 29
paste input "7803021093"
type input "7803021093"
click at [589, 229] on button "Ok" at bounding box center [582, 236] width 74 height 28
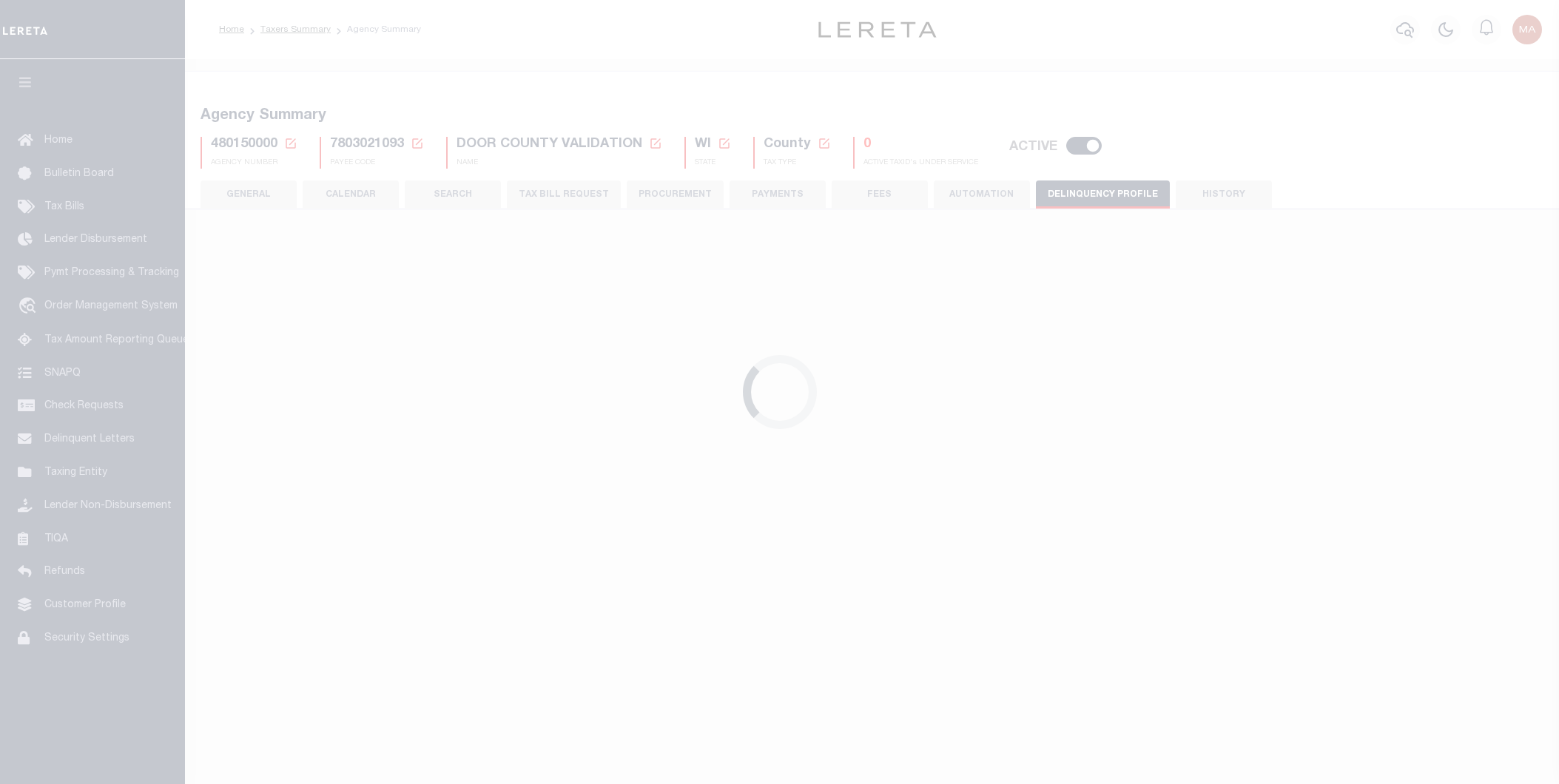
select select
select select "2008"
type input "24"
select select
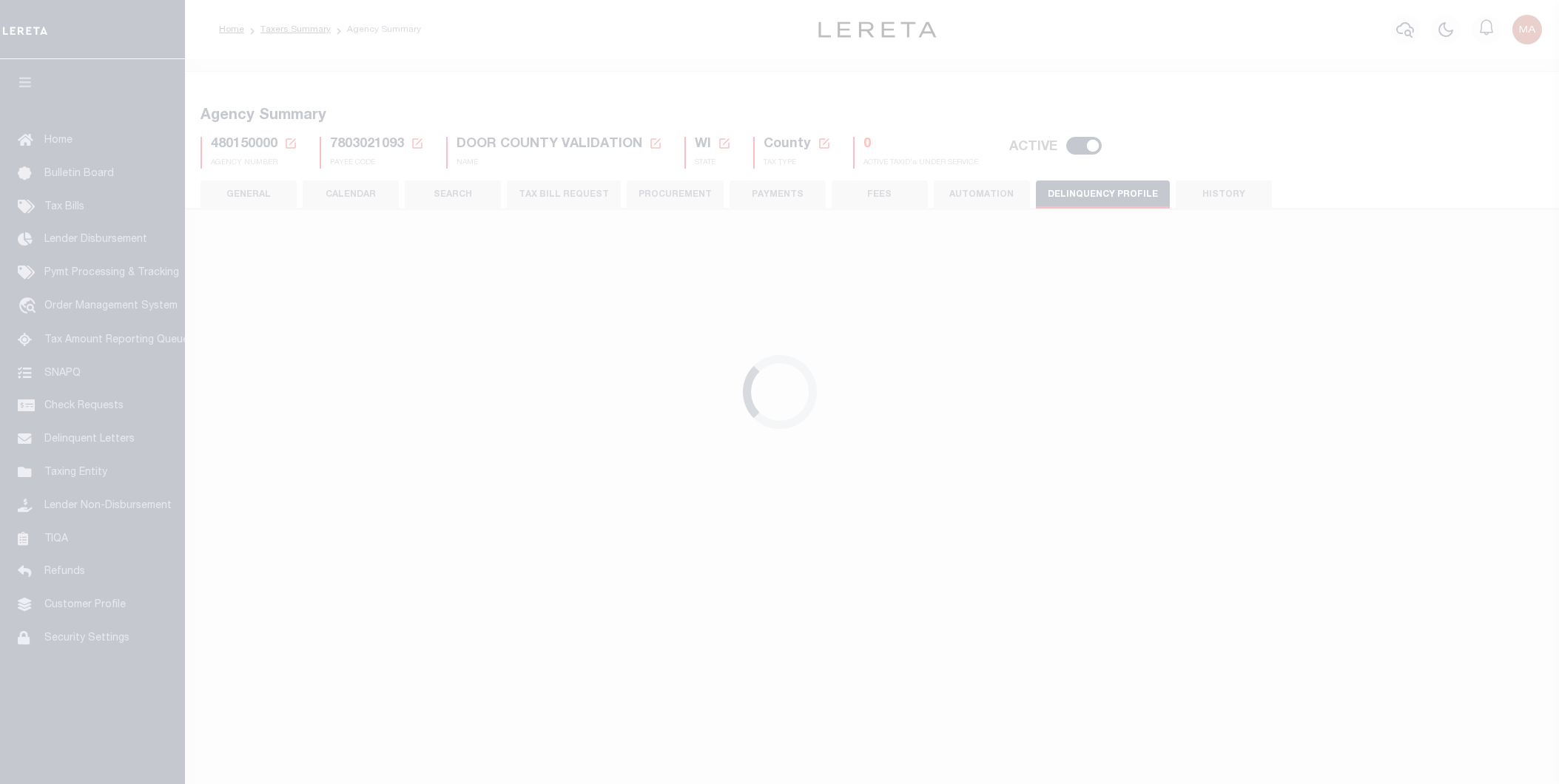
select select
type input "480150000"
type input "DOOR COUNTY VALIDATION"
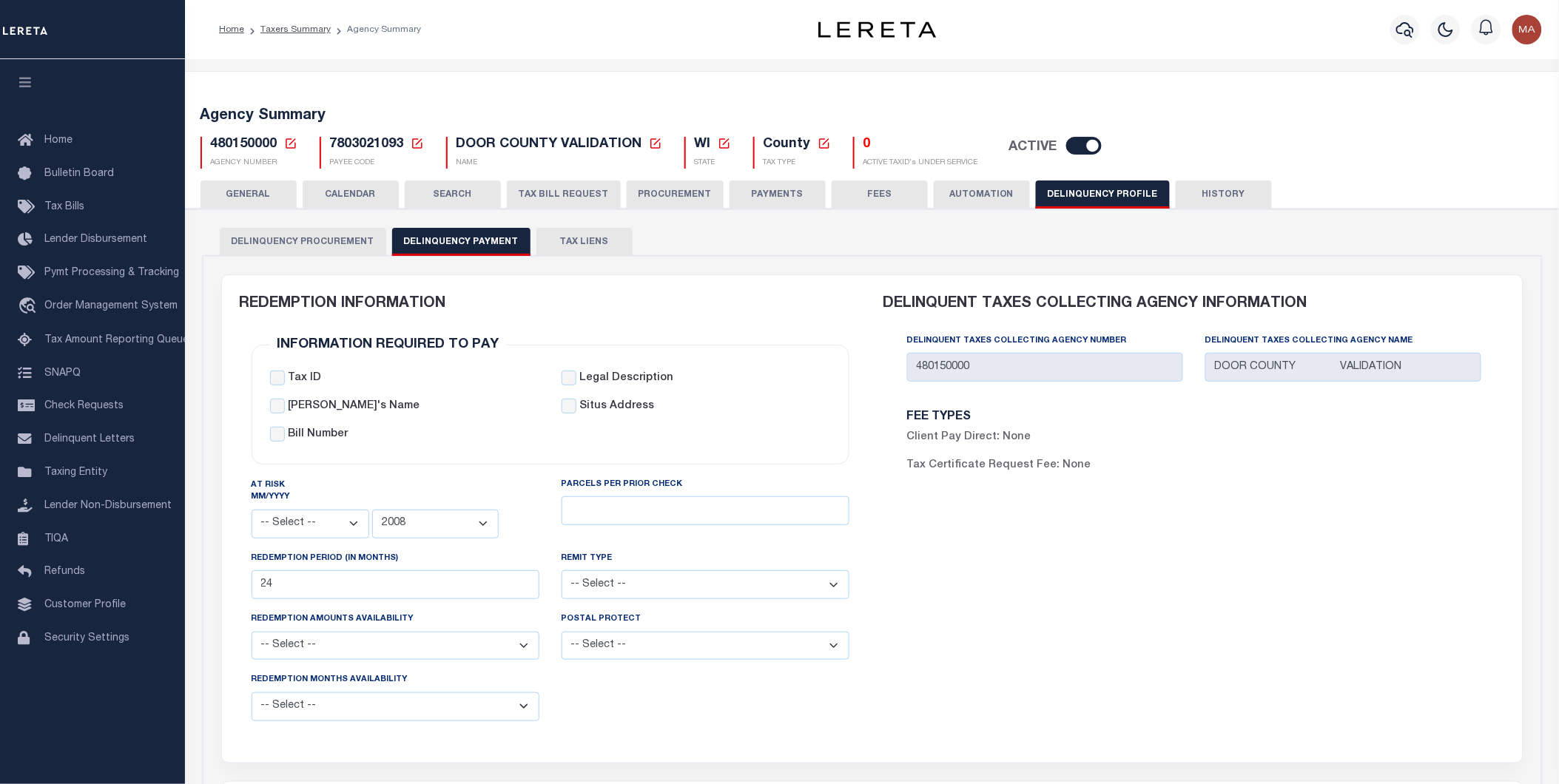
click at [1062, 617] on div "DELINQUENT TAXES COLLECTING AGENCY INFORMATION Delinquent Taxes Collecting Agen…" at bounding box center [1194, 510] width 644 height 470
click at [417, 143] on icon at bounding box center [417, 143] width 11 height 11
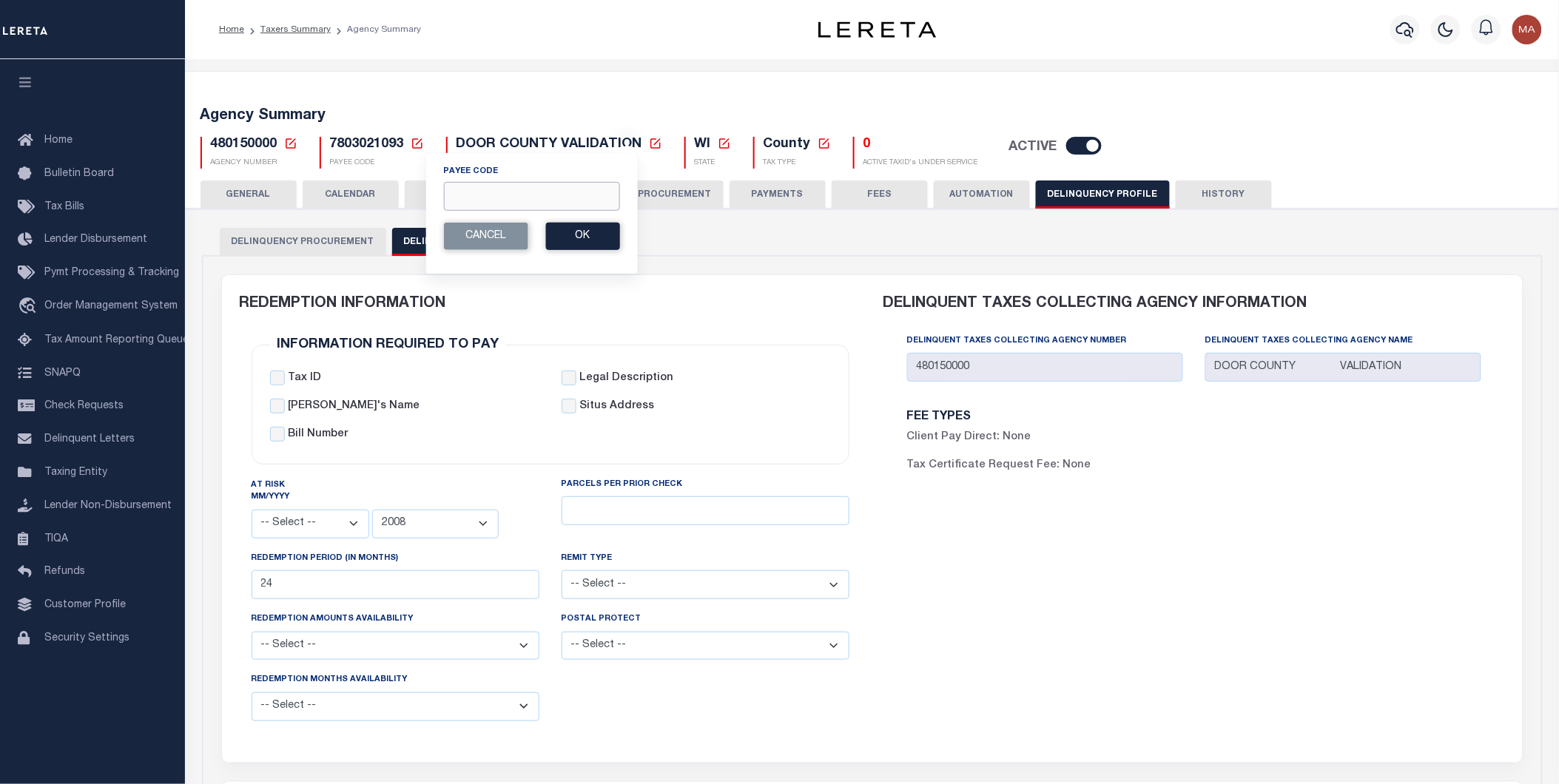
click at [482, 197] on input "Payee Code" at bounding box center [531, 196] width 176 height 29
paste input "4608300000"
type input "4608300000"
click at [590, 239] on button "Ok" at bounding box center [582, 236] width 74 height 28
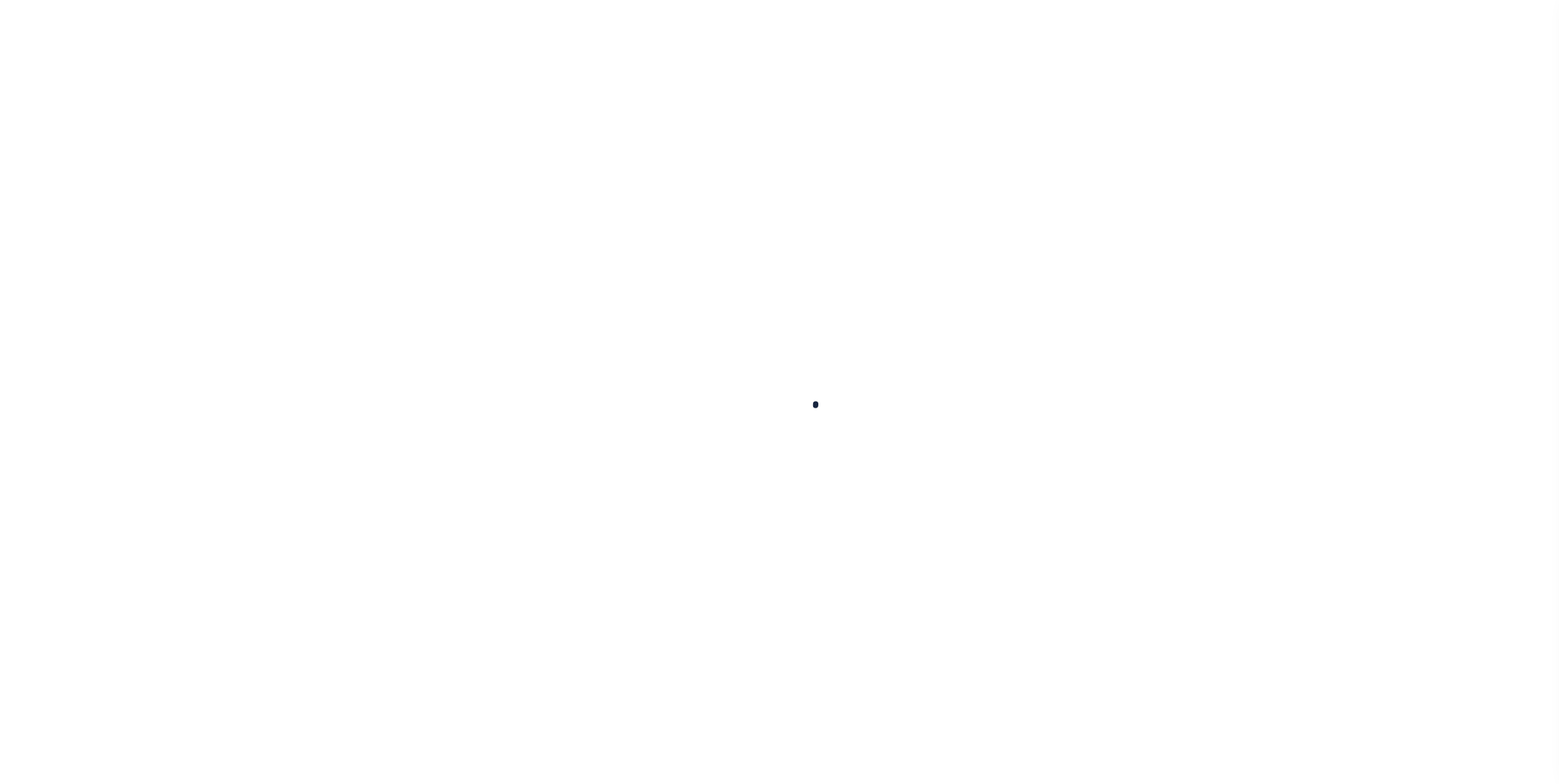
select select
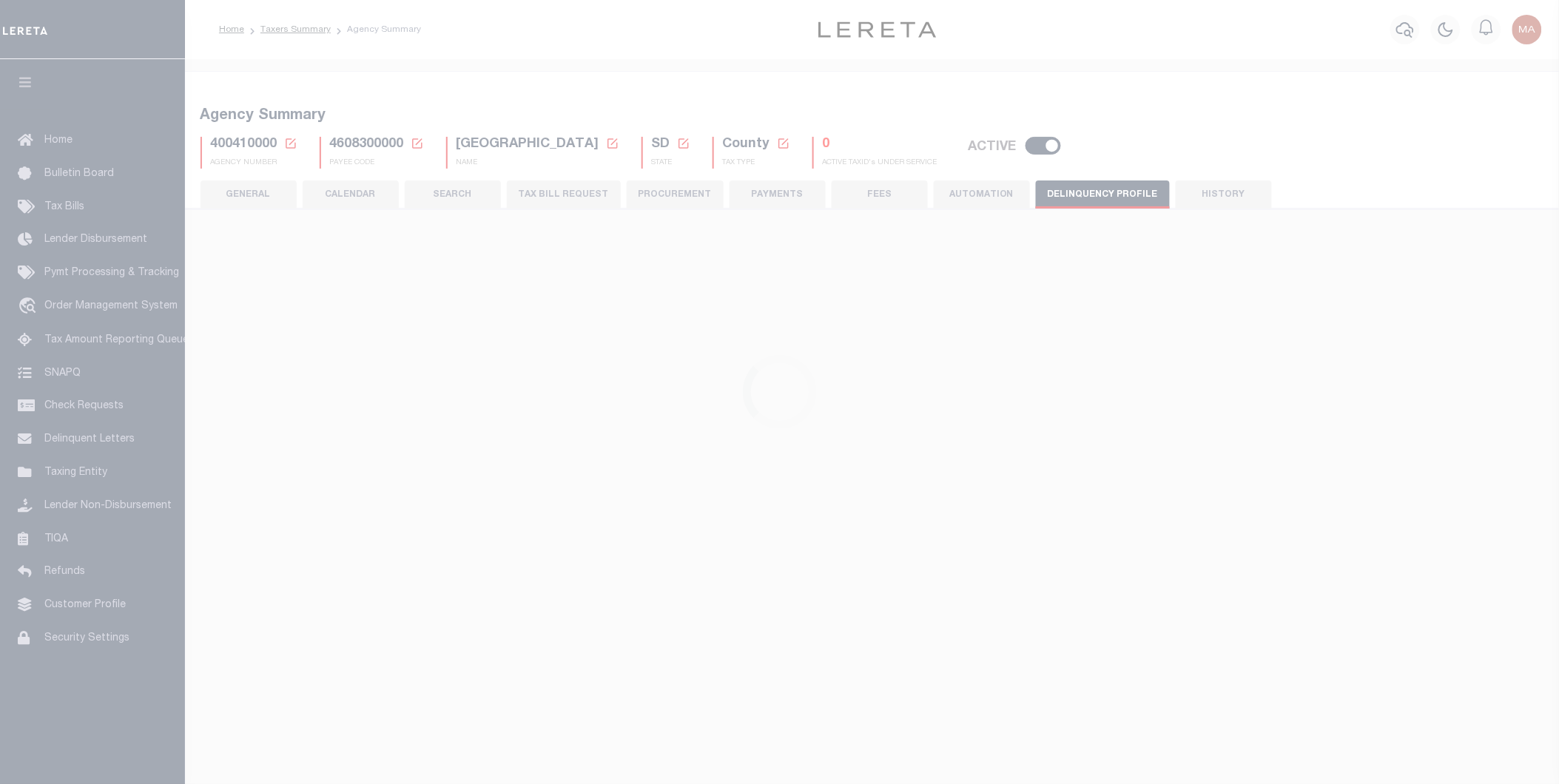
select select
select select "2023"
type input "40"
select select
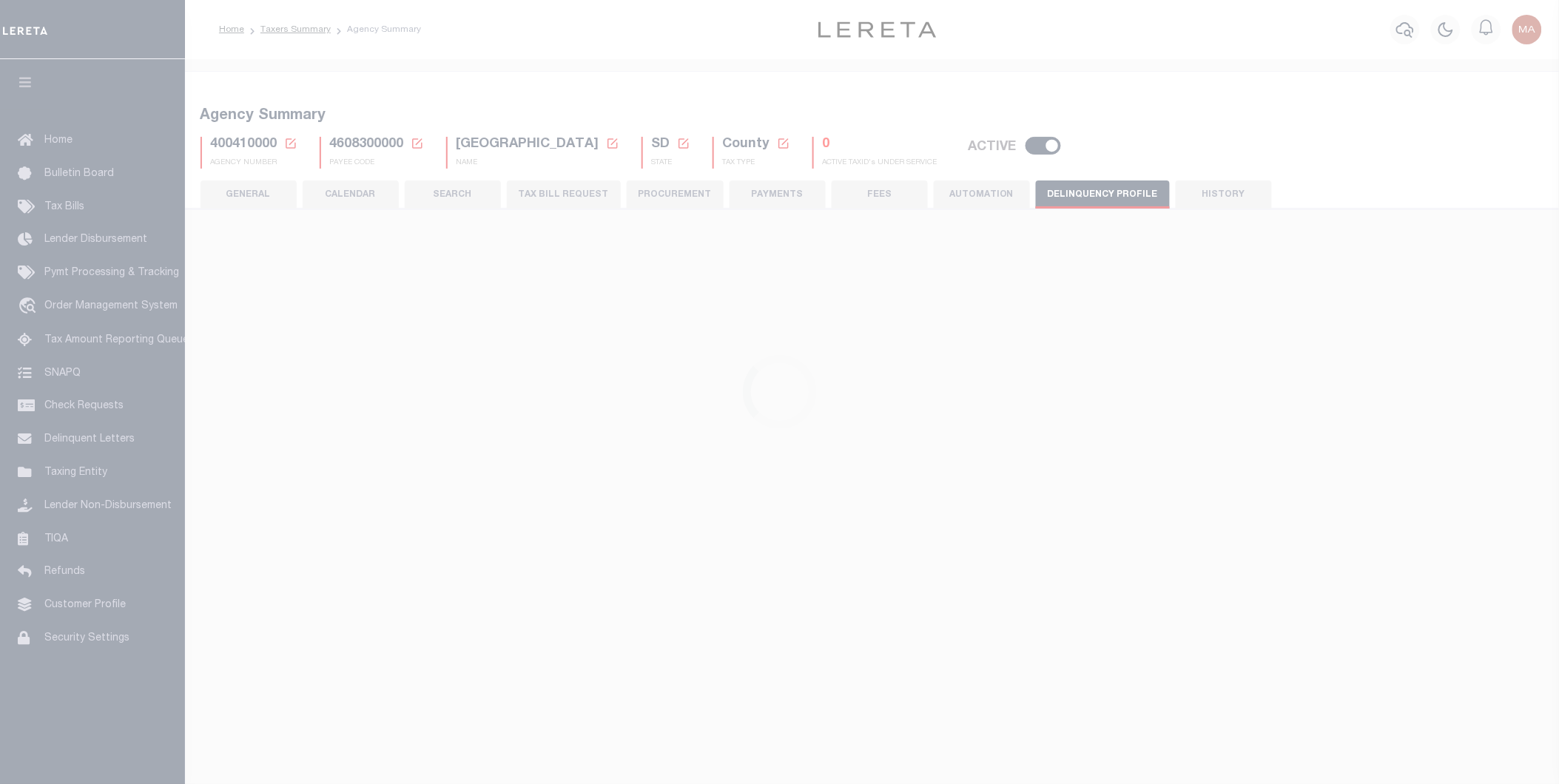
select select
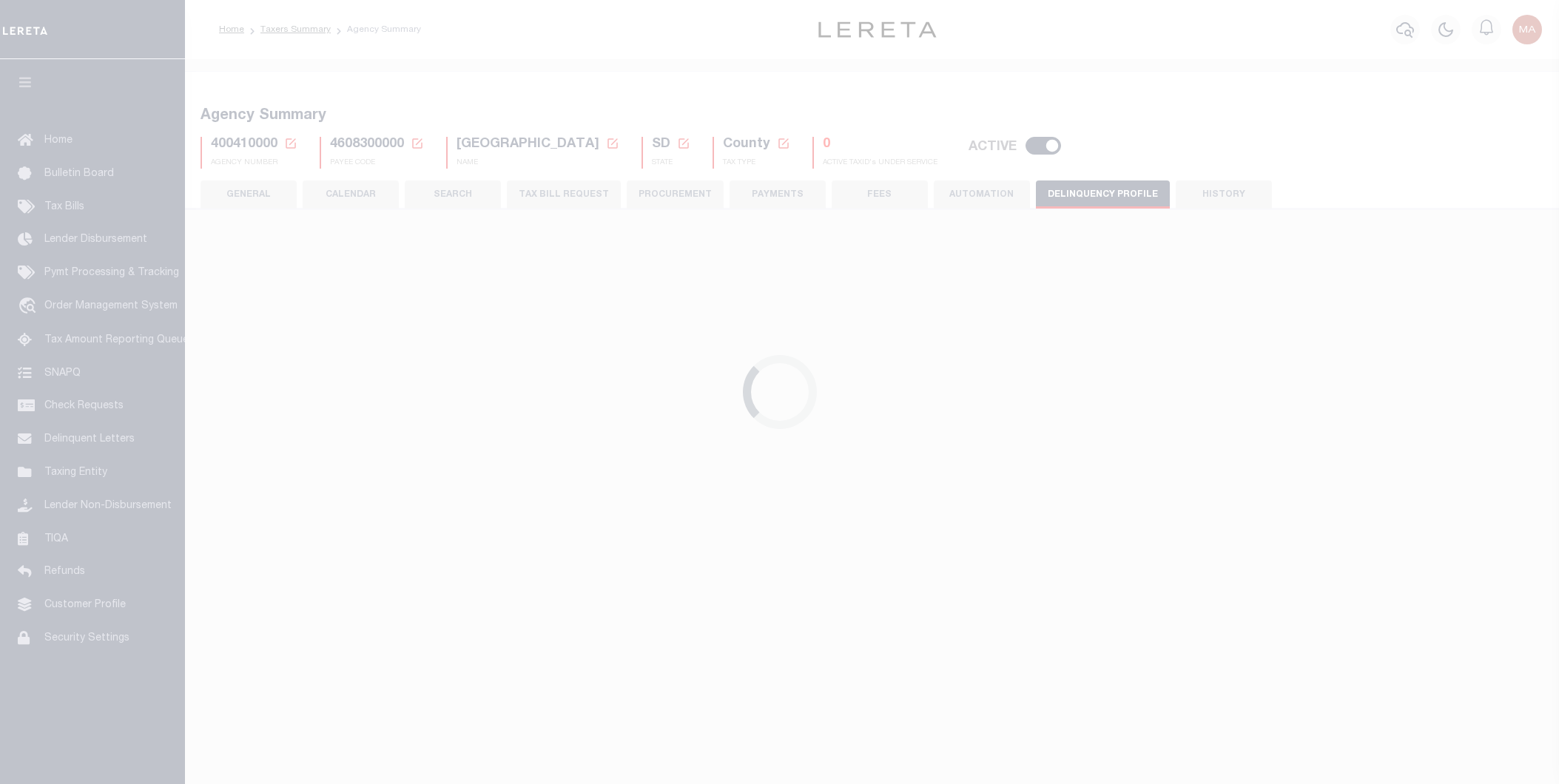
select select
select select "2023"
type input "40"
select select
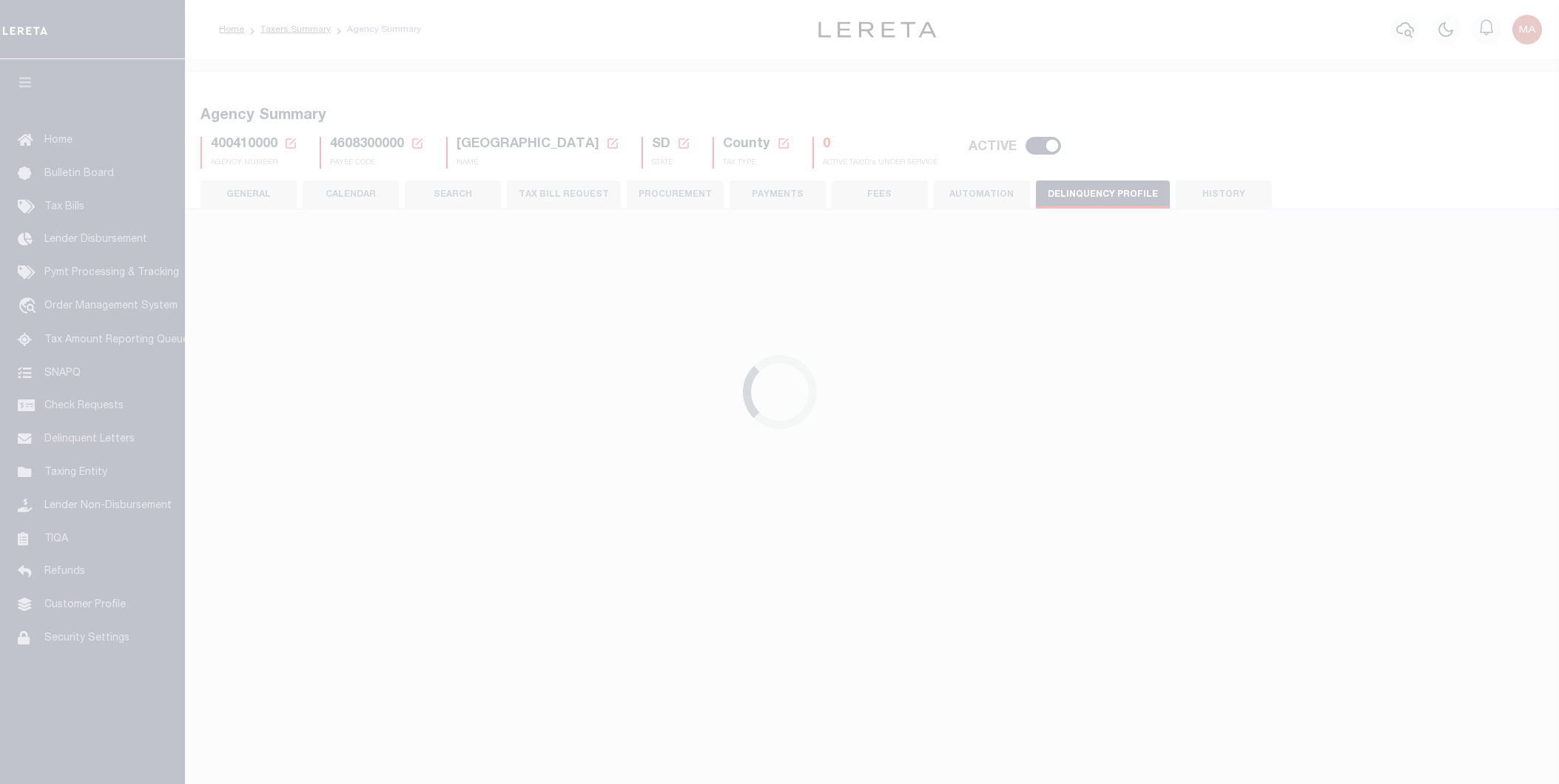
select select
type input "400410000"
type input "[GEOGRAPHIC_DATA]"
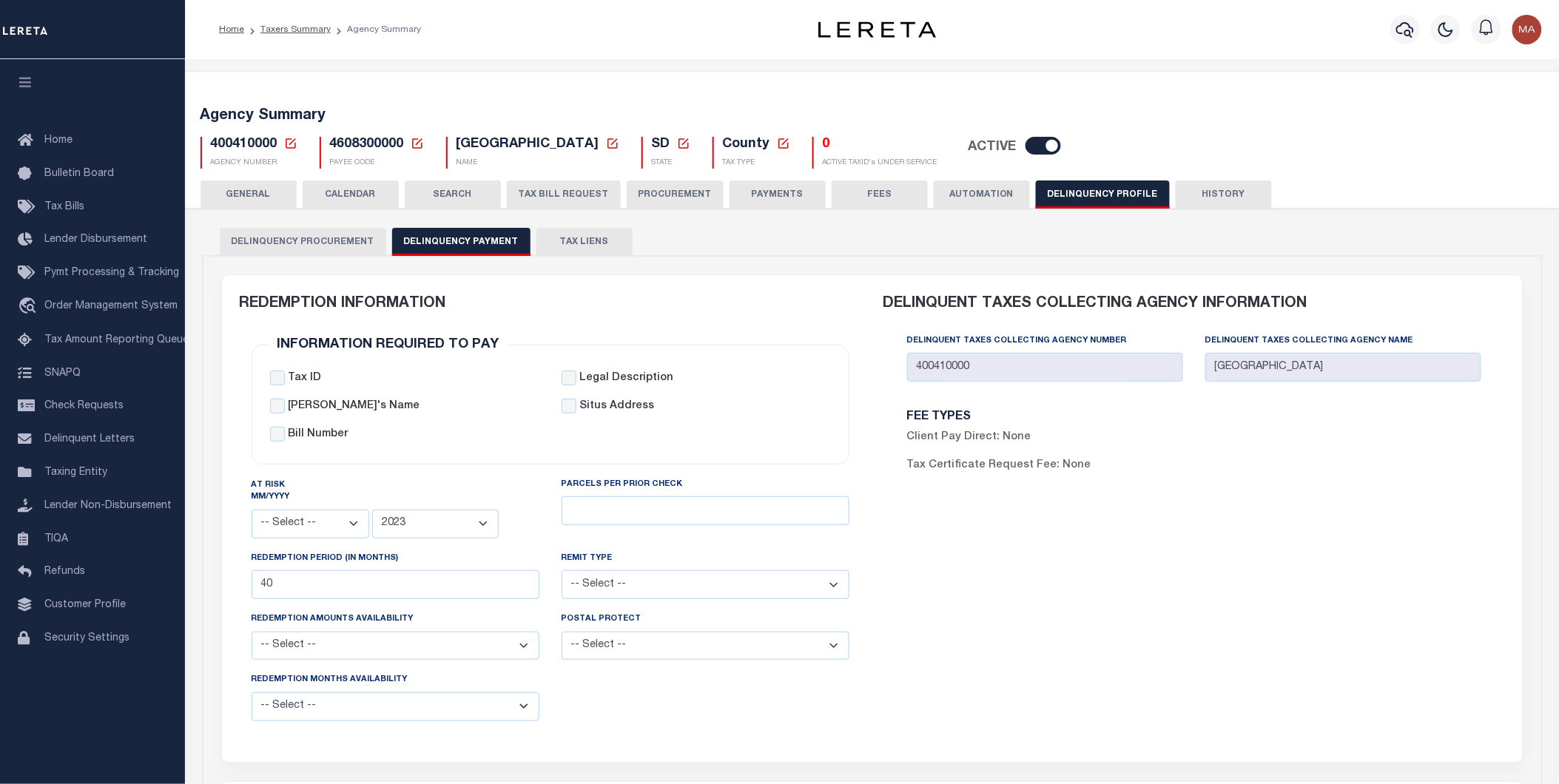
click at [412, 145] on icon at bounding box center [417, 144] width 13 height 13
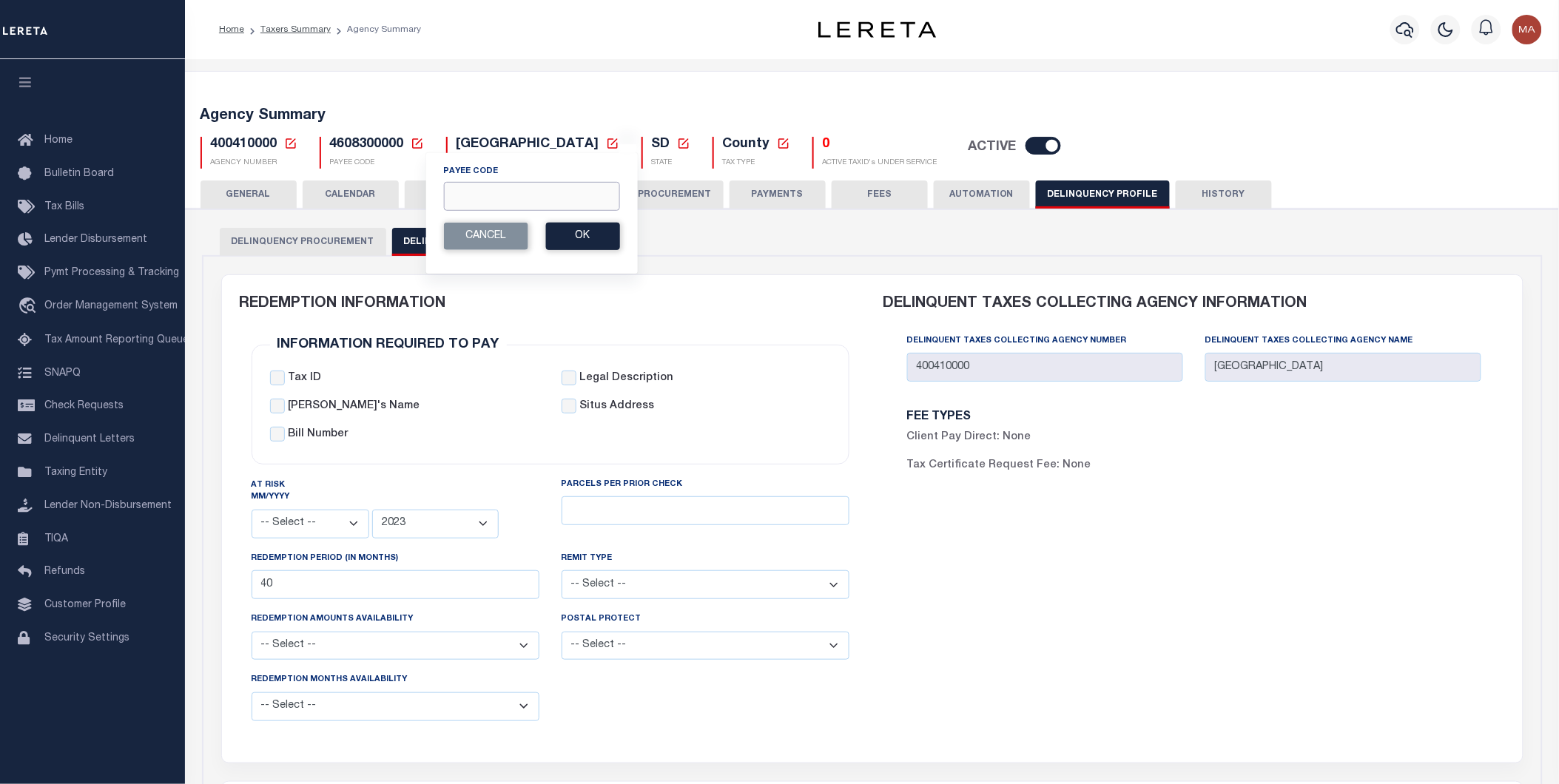
click at [507, 196] on input "Payee Code" at bounding box center [531, 196] width 176 height 29
paste input "2102904003"
type input "2102904003"
click at [594, 243] on button "Ok" at bounding box center [582, 236] width 74 height 28
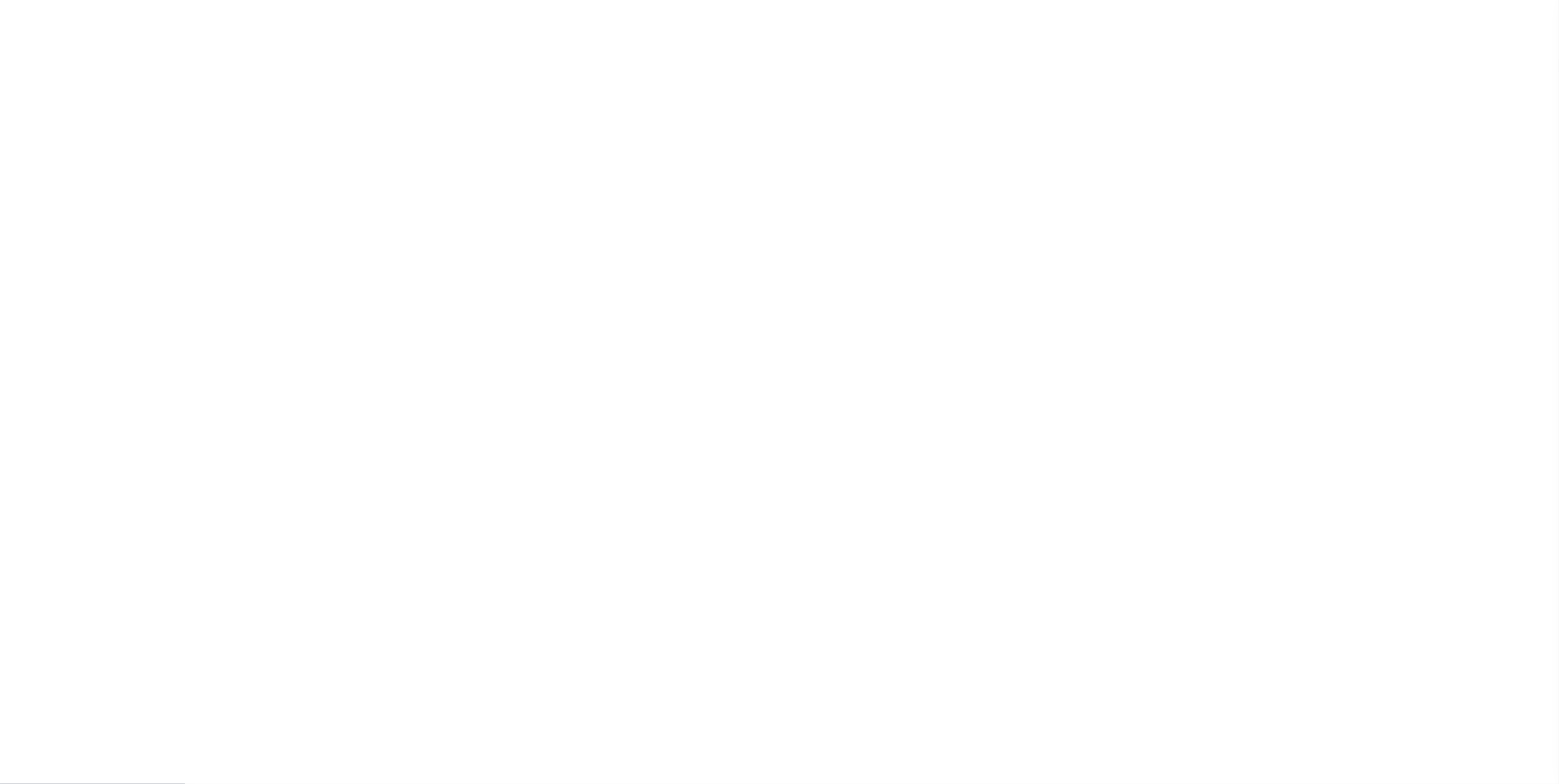
checkbox input "true"
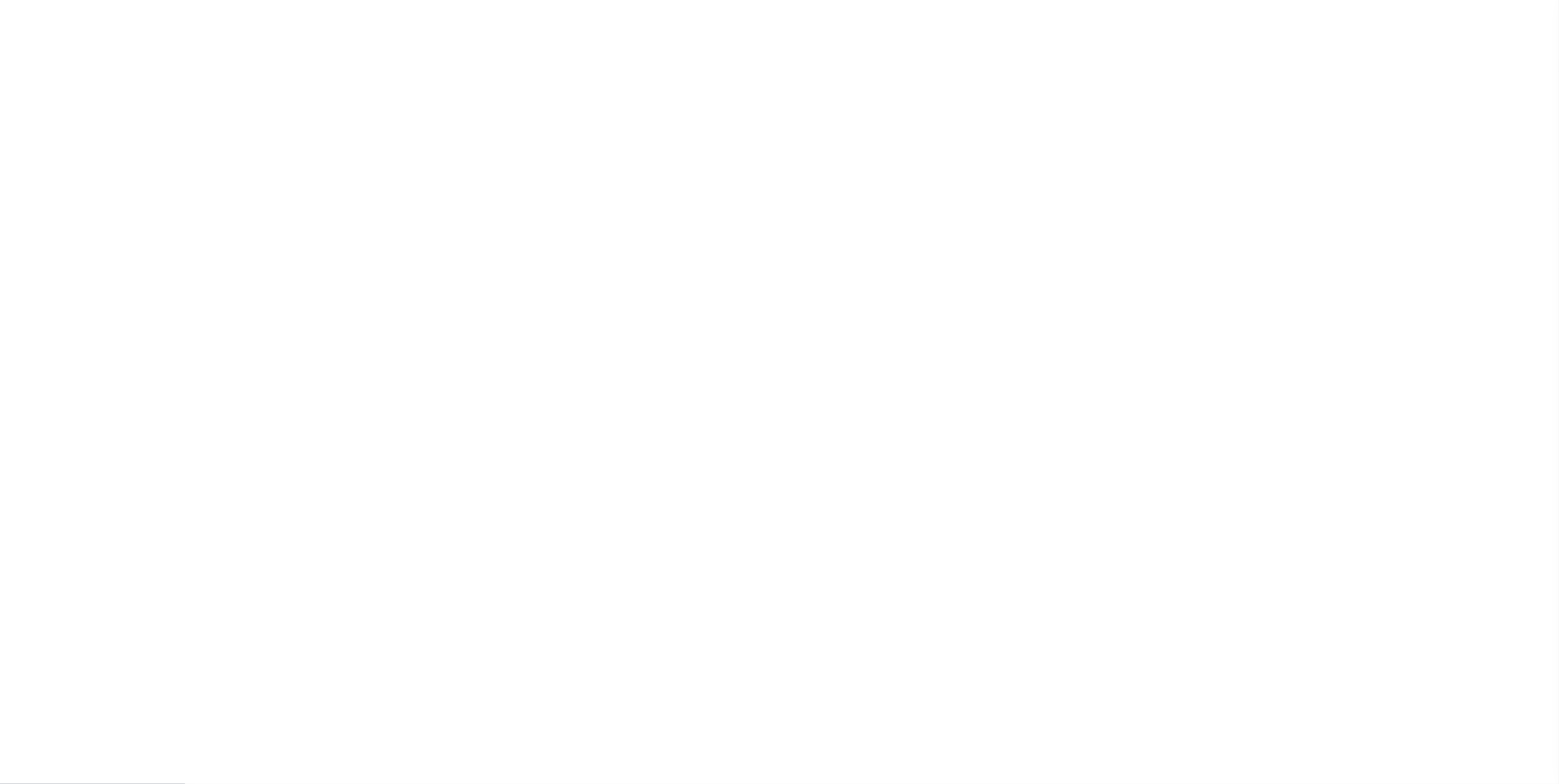
select select
select select "2022"
type input "1"
type input "36"
select select
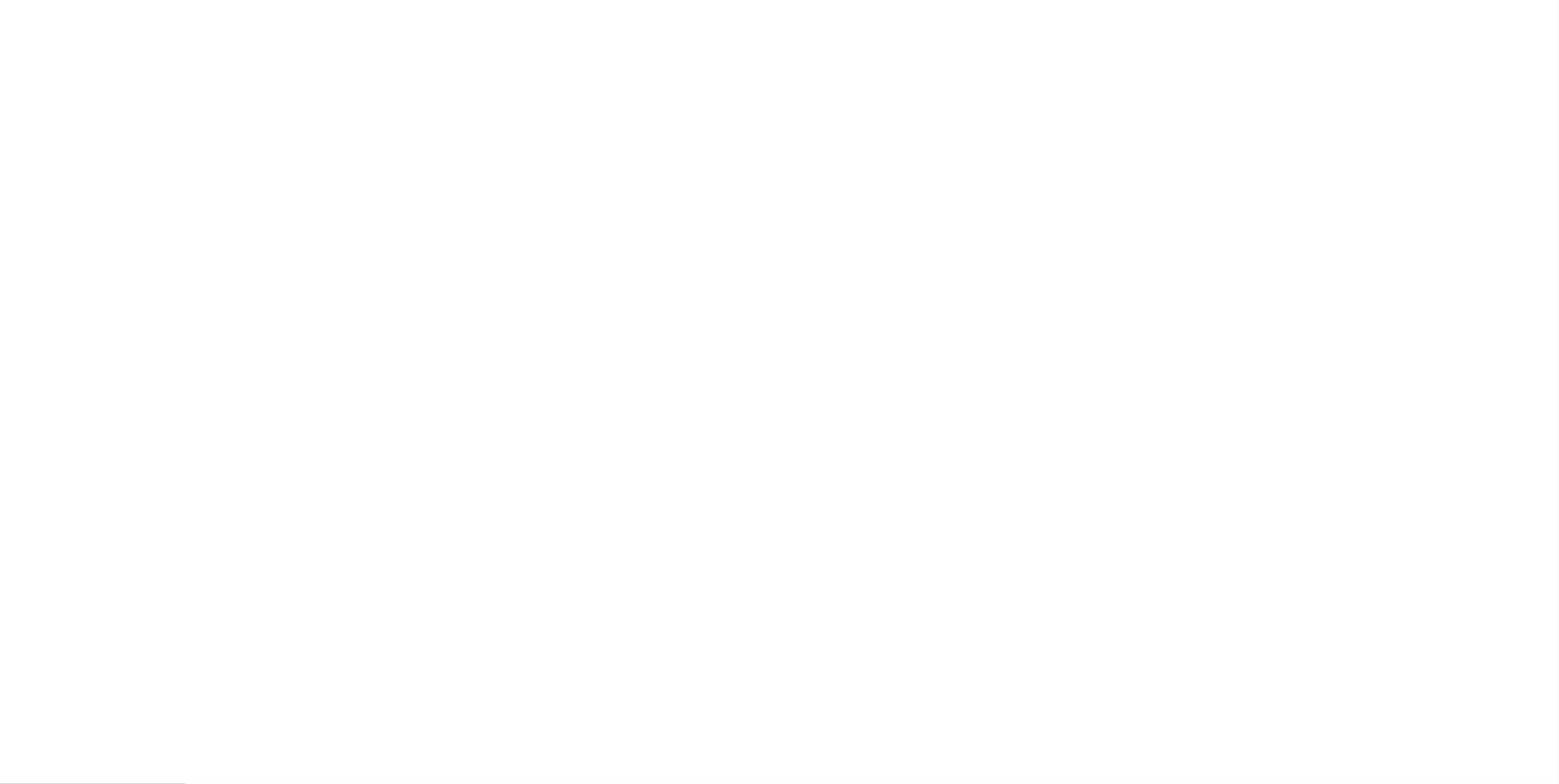
select select
type input "160150108"
type input "[GEOGRAPHIC_DATA]"
